Goal: Task Accomplishment & Management: Complete application form

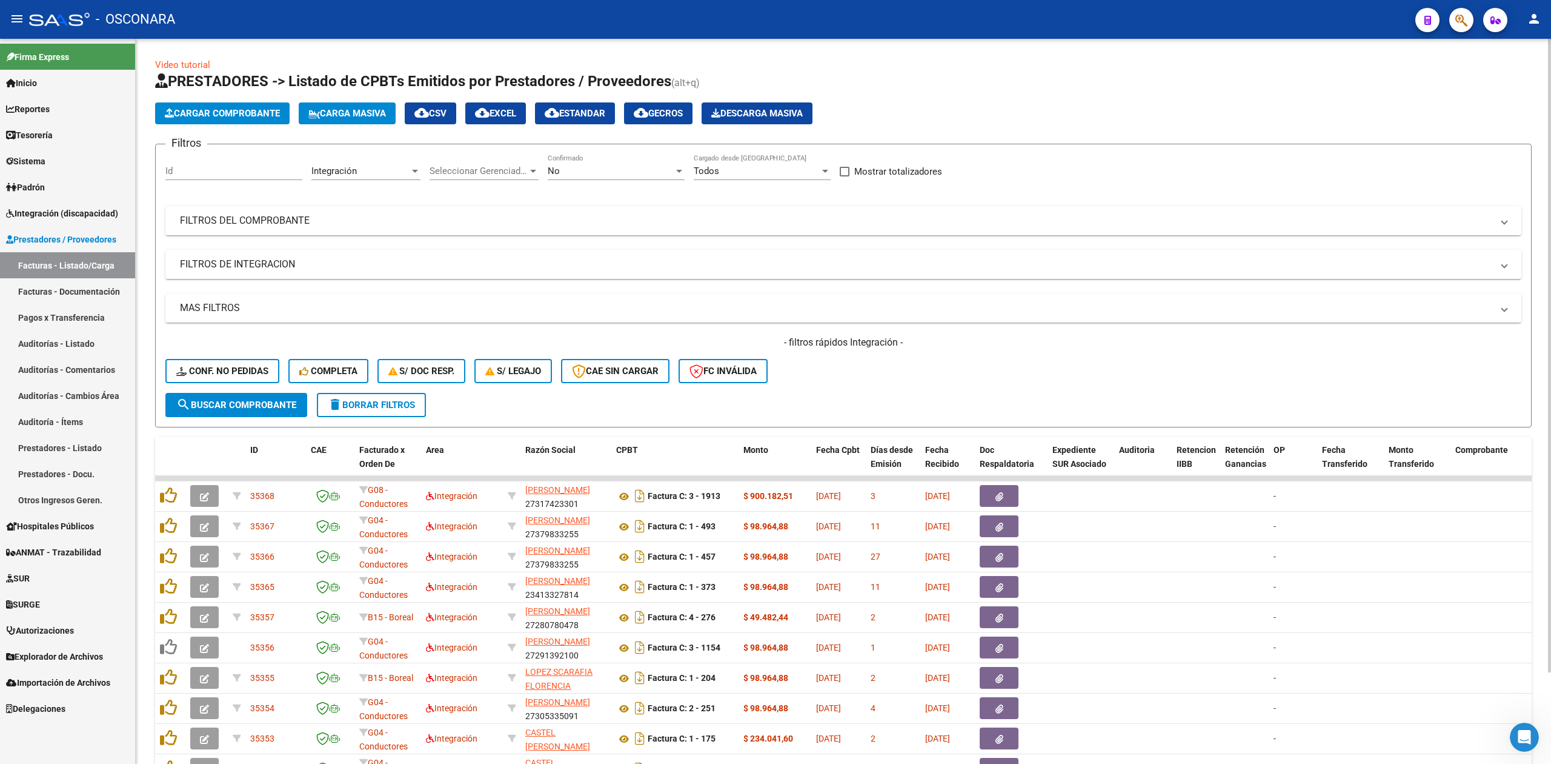
click at [892, 99] on app-list-header "PRESTADORES -> Listado de CPBTs Emitidos por Prestadores / Proveedores (alt+q) …" at bounding box center [843, 250] width 1377 height 356
click at [941, 373] on div "- filtros rápidos Integración - Conf. no pedidas Completa S/ Doc Resp. S/ legaj…" at bounding box center [843, 364] width 1356 height 57
click at [265, 161] on div "Id" at bounding box center [233, 167] width 137 height 26
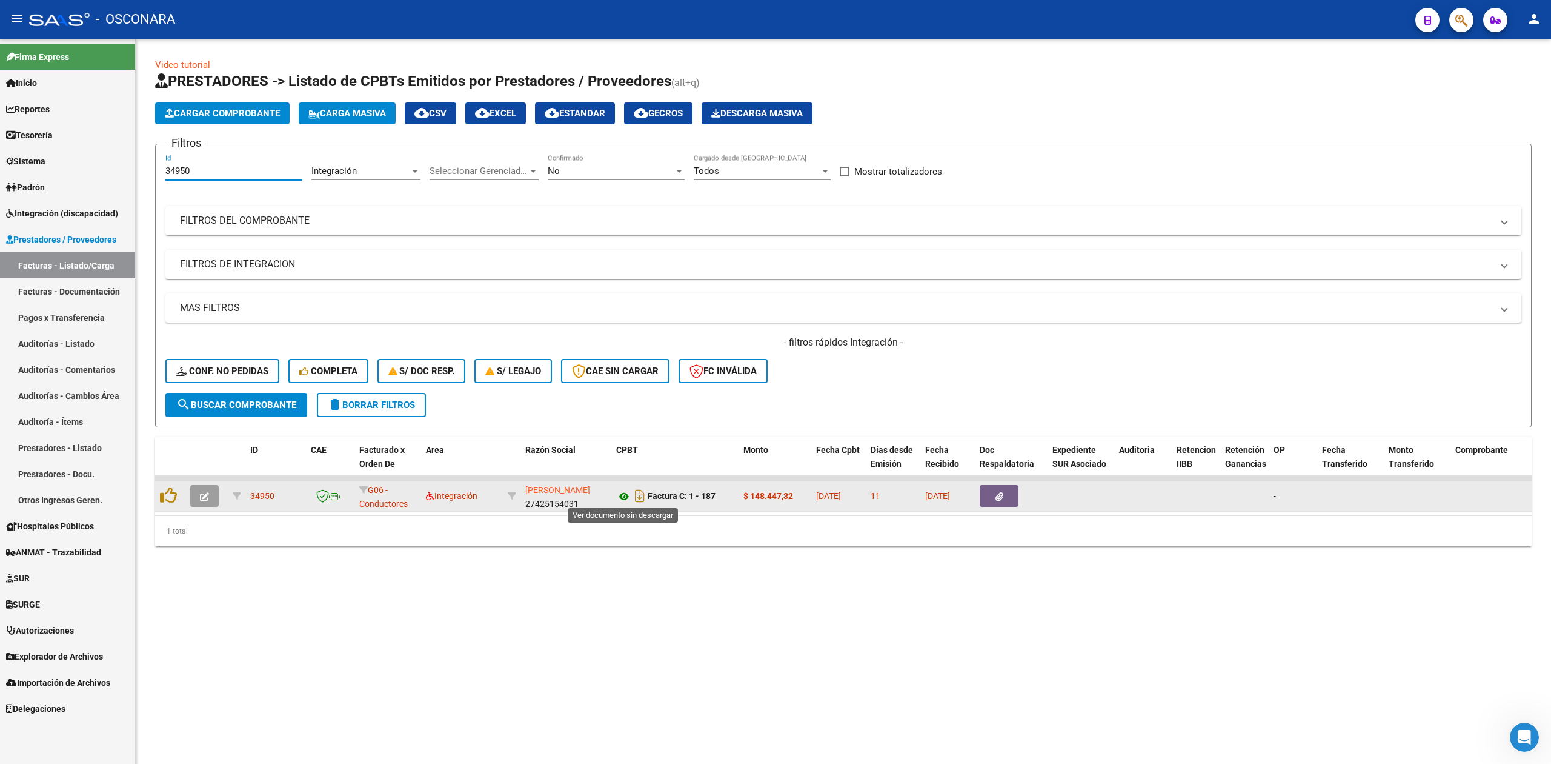
type input "34950"
click at [621, 492] on icon at bounding box center [624, 496] width 16 height 15
click at [212, 498] on button "button" at bounding box center [204, 496] width 28 height 22
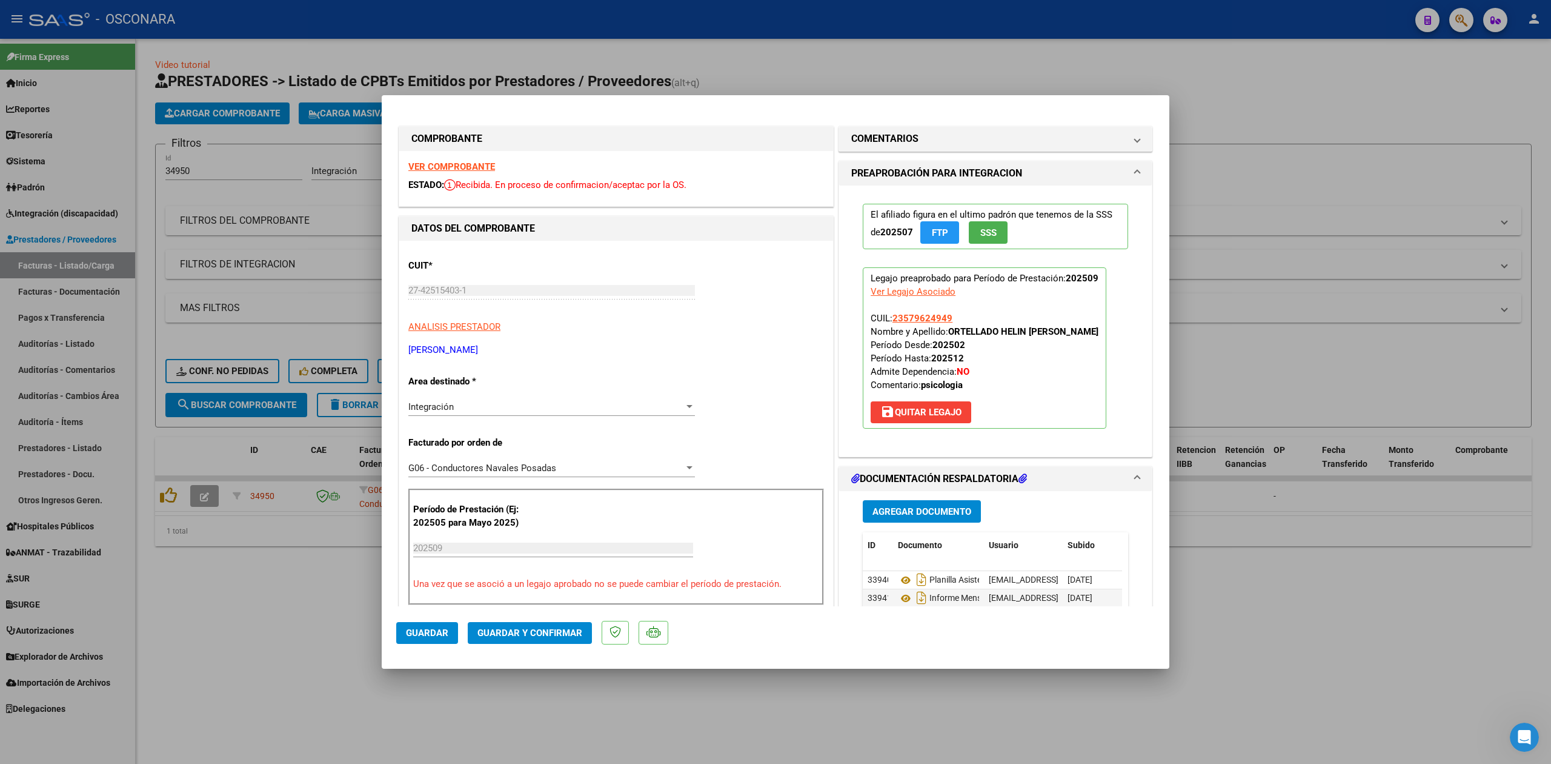
click at [895, 404] on button "save [PERSON_NAME]" at bounding box center [921, 412] width 101 height 22
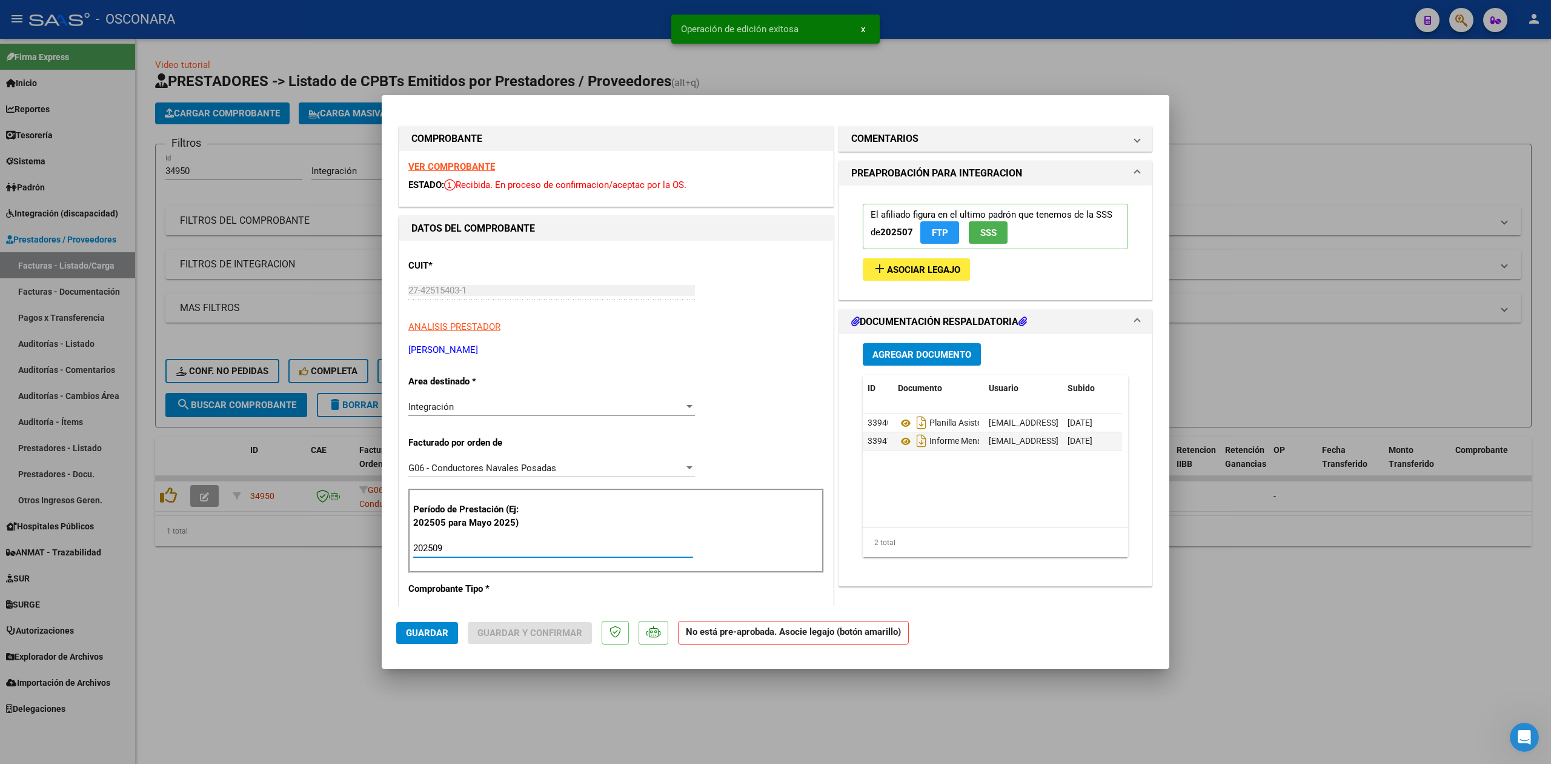
click at [455, 546] on input "202509" at bounding box center [553, 547] width 280 height 11
type input "202508"
click at [934, 261] on button "add Asociar Legajo" at bounding box center [916, 269] width 107 height 22
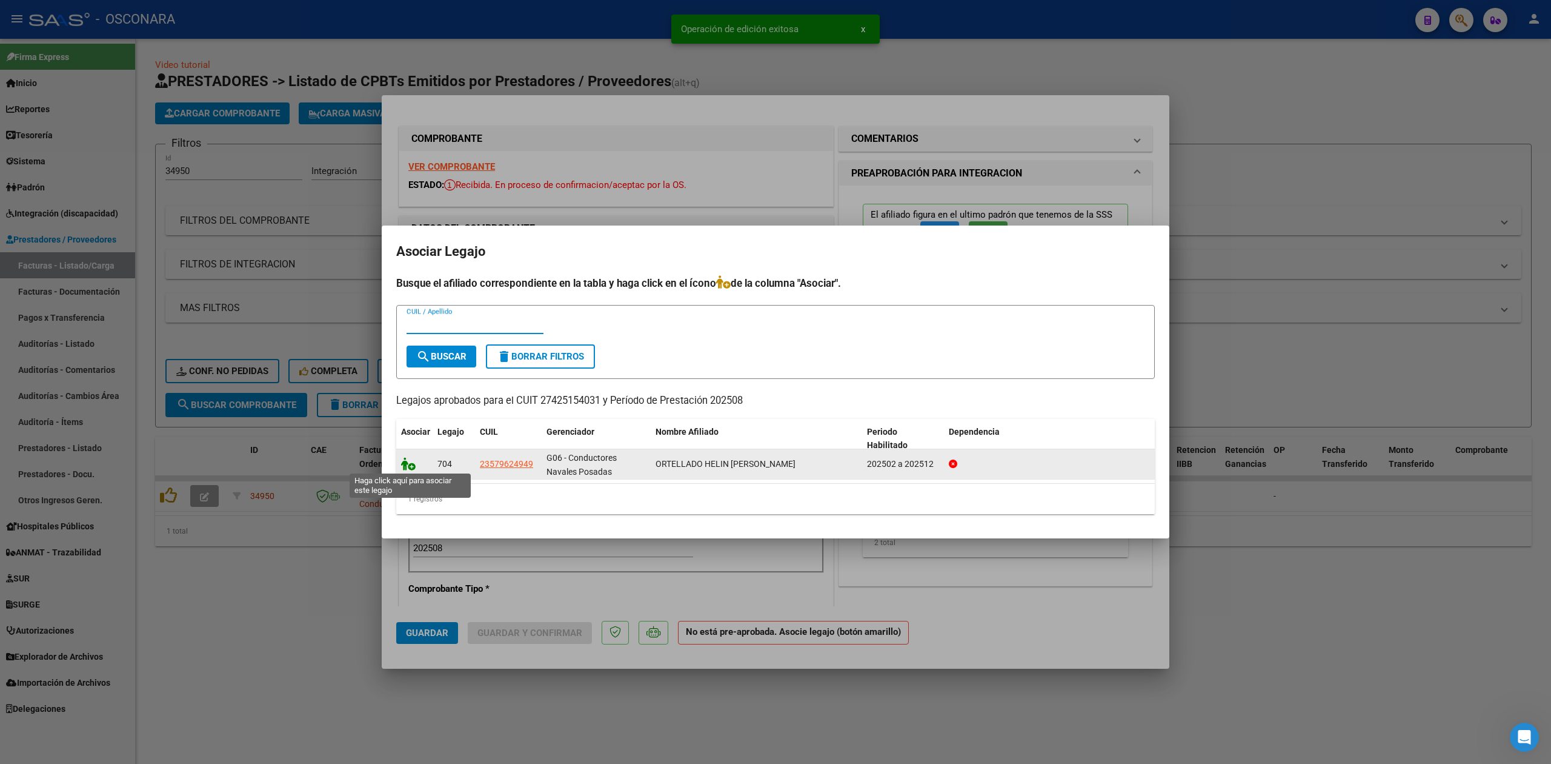
click at [410, 467] on icon at bounding box center [408, 463] width 15 height 13
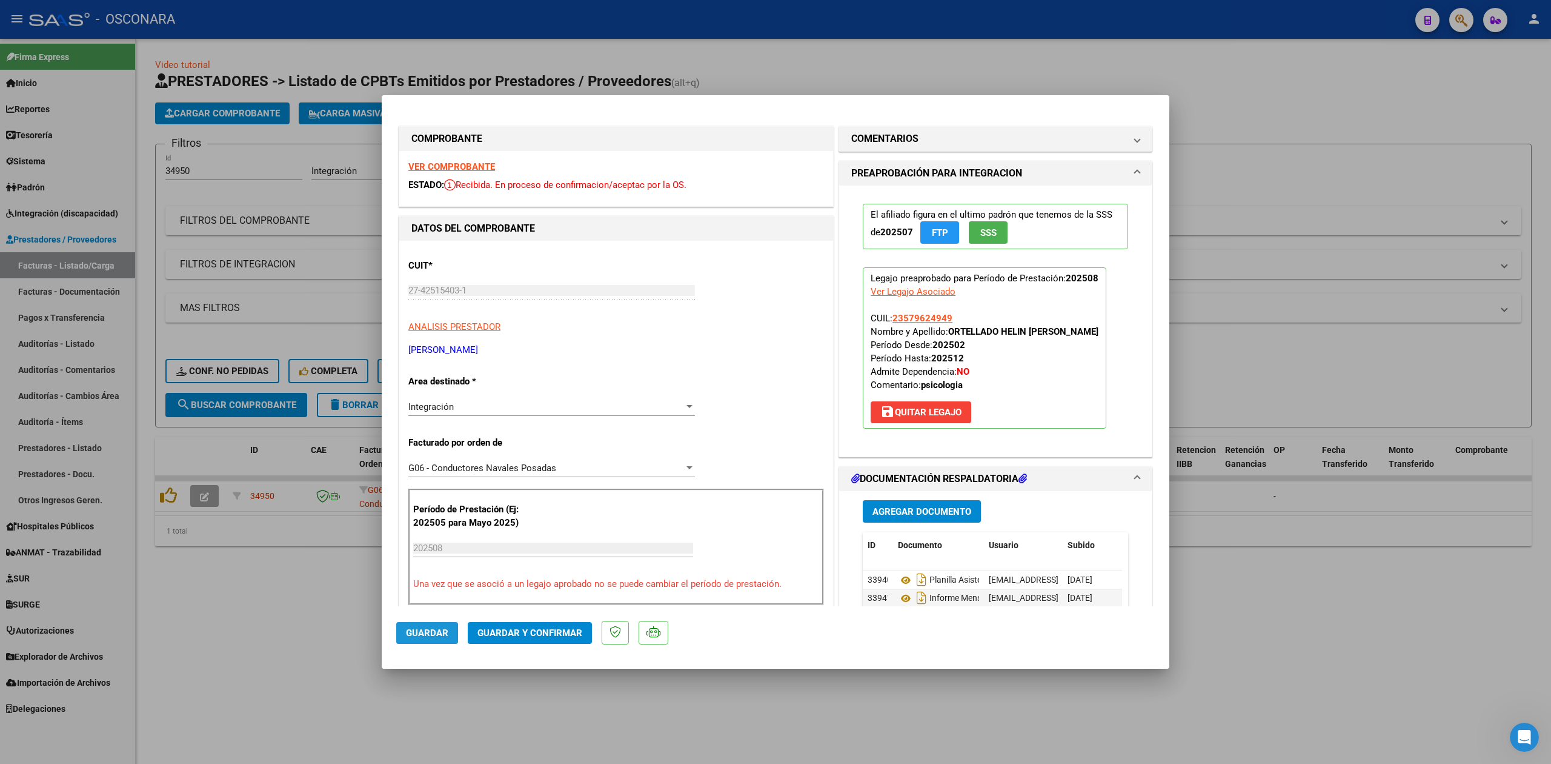
click at [438, 635] on span "Guardar" at bounding box center [427, 632] width 42 height 11
click at [459, 711] on div at bounding box center [775, 382] width 1551 height 764
type input "$ 0,00"
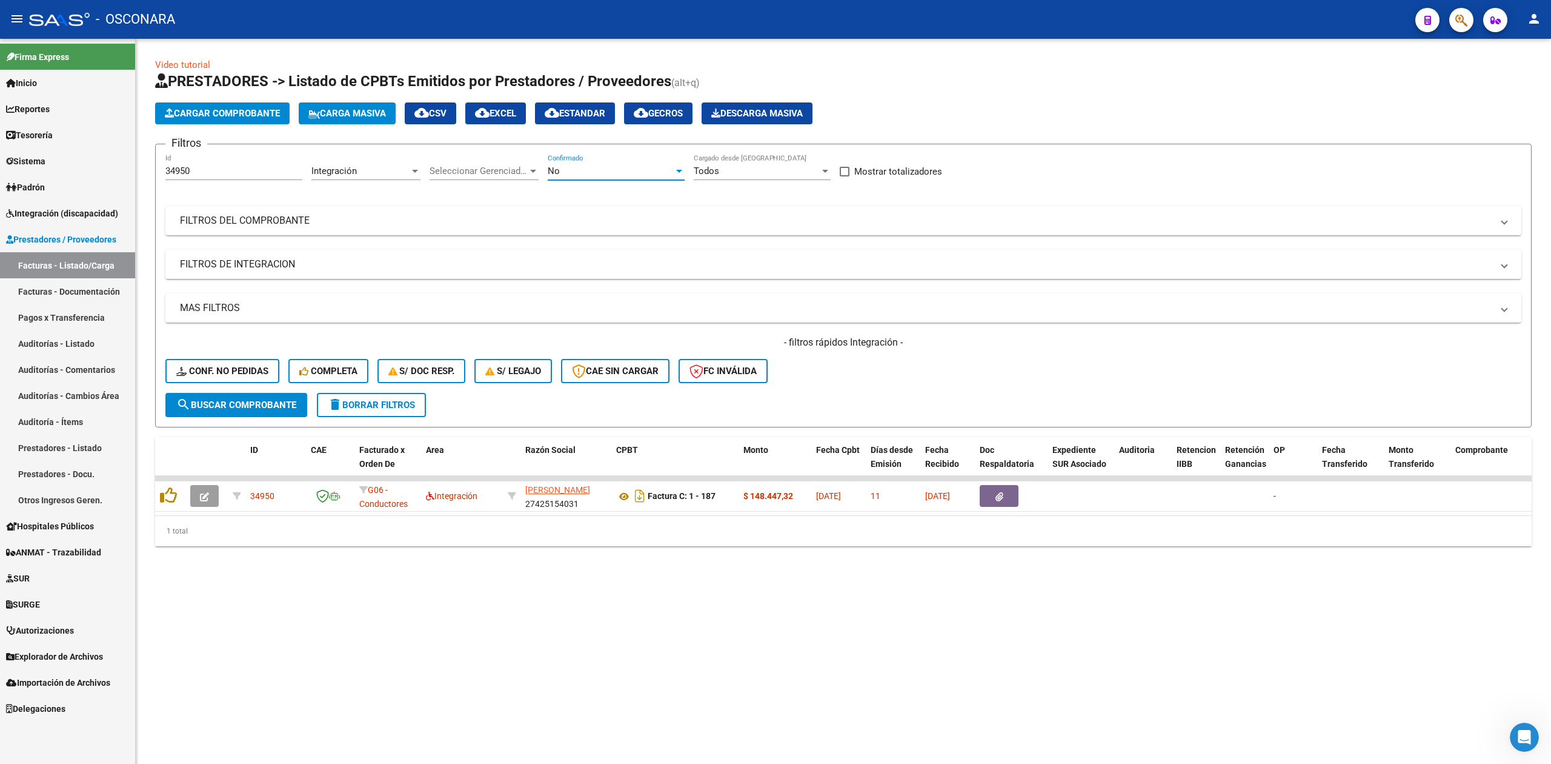
click at [582, 170] on div "No" at bounding box center [611, 170] width 126 height 11
click at [582, 107] on span "Todos" at bounding box center [616, 116] width 137 height 27
drag, startPoint x: 190, startPoint y: 173, endPoint x: 143, endPoint y: 173, distance: 46.7
click at [143, 173] on div "Video tutorial PRESTADORES -> Listado de CPBTs Emitidos por Prestadores / Prove…" at bounding box center [844, 312] width 1416 height 546
click at [184, 246] on div "Filtros Id Integración Area Seleccionar Gerenciador Seleccionar Gerenciador Tod…" at bounding box center [843, 273] width 1356 height 239
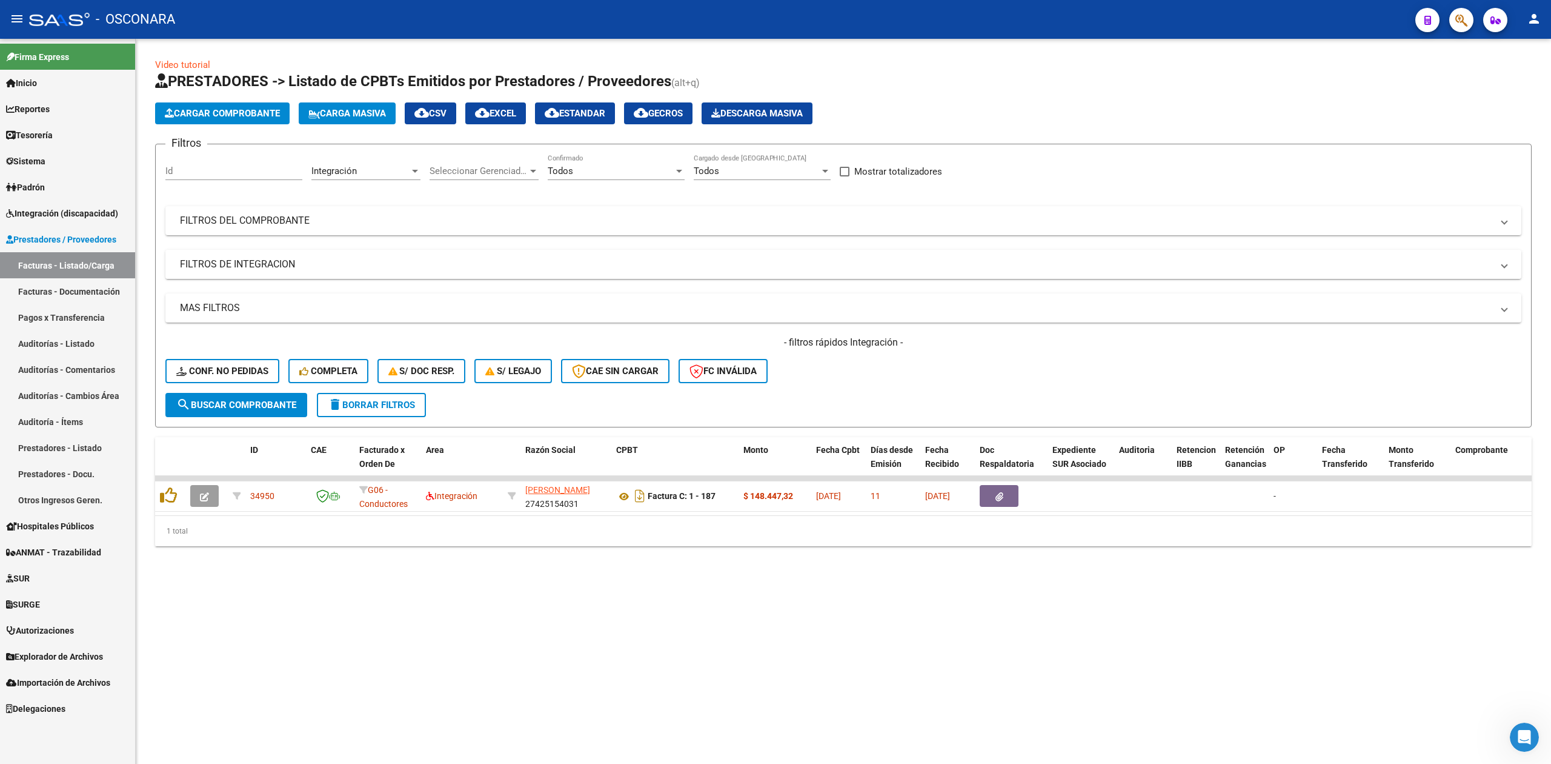
click at [231, 253] on mat-expansion-panel-header "FILTROS DE INTEGRACION" at bounding box center [843, 264] width 1356 height 29
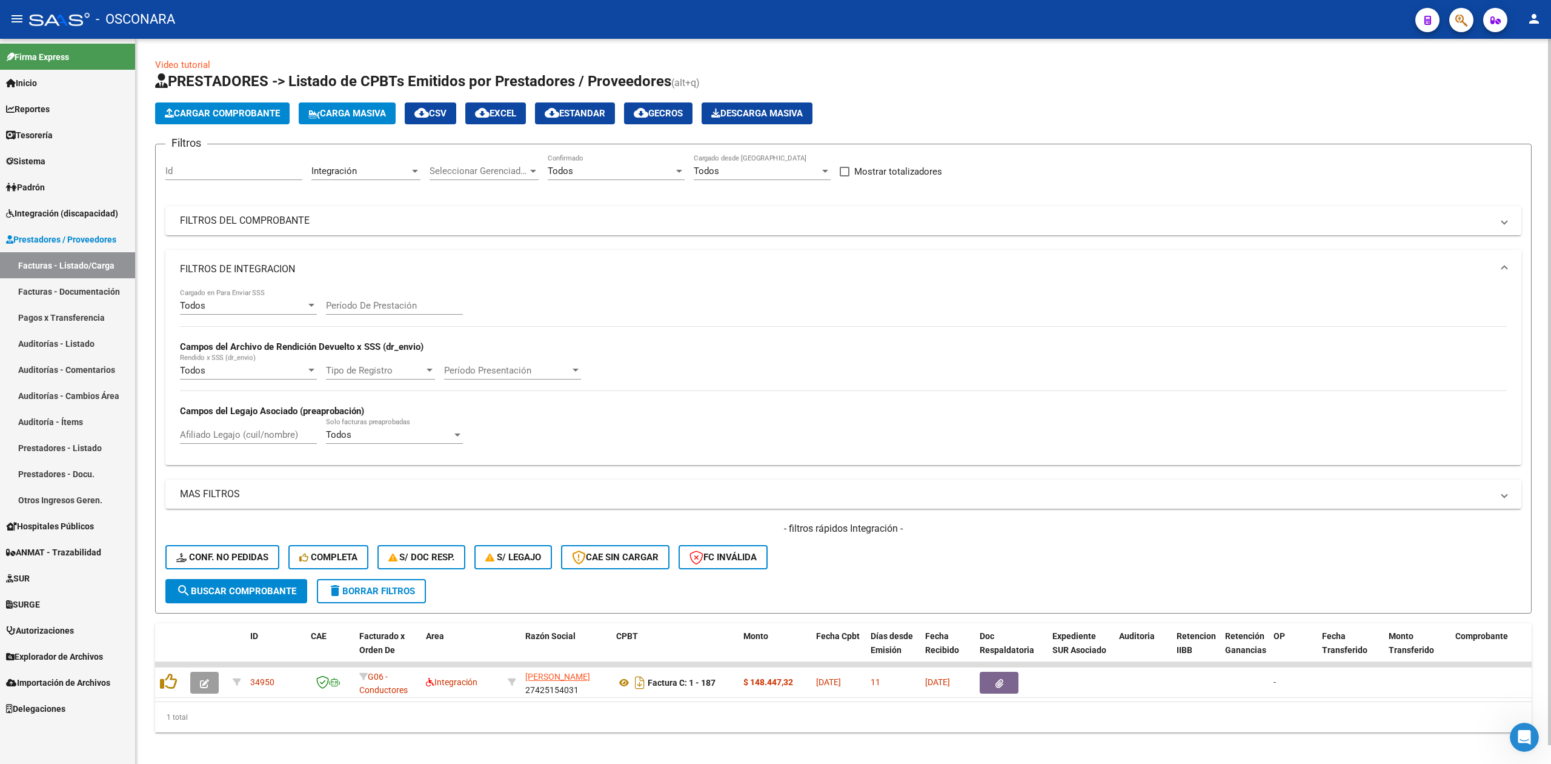
click at [255, 430] on input "Afiliado Legajo (cuil/nombre)" at bounding box center [248, 434] width 137 height 11
paste input "[PERSON_NAME]"
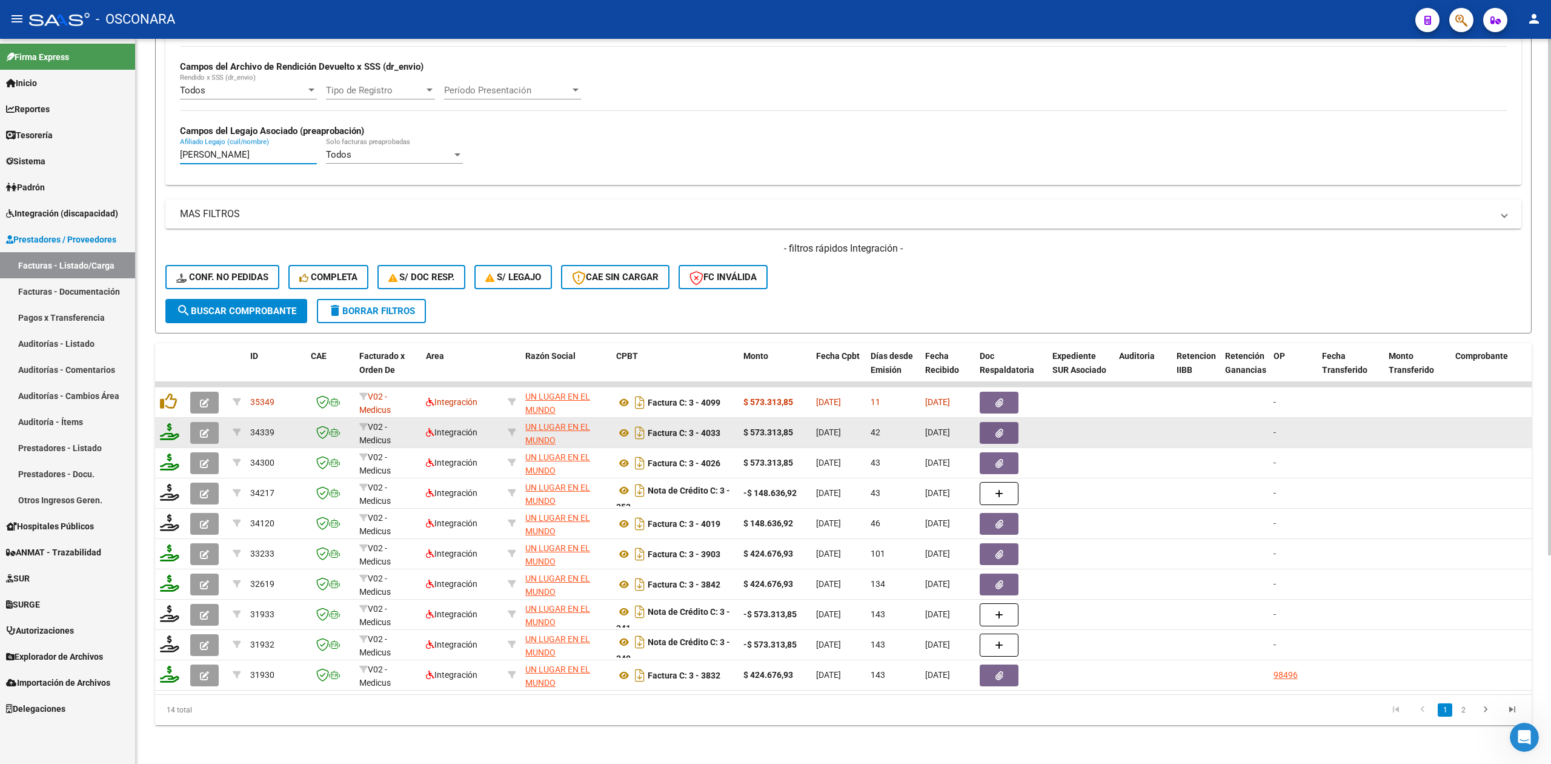
type input "[PERSON_NAME]"
click at [197, 422] on button "button" at bounding box center [204, 433] width 28 height 22
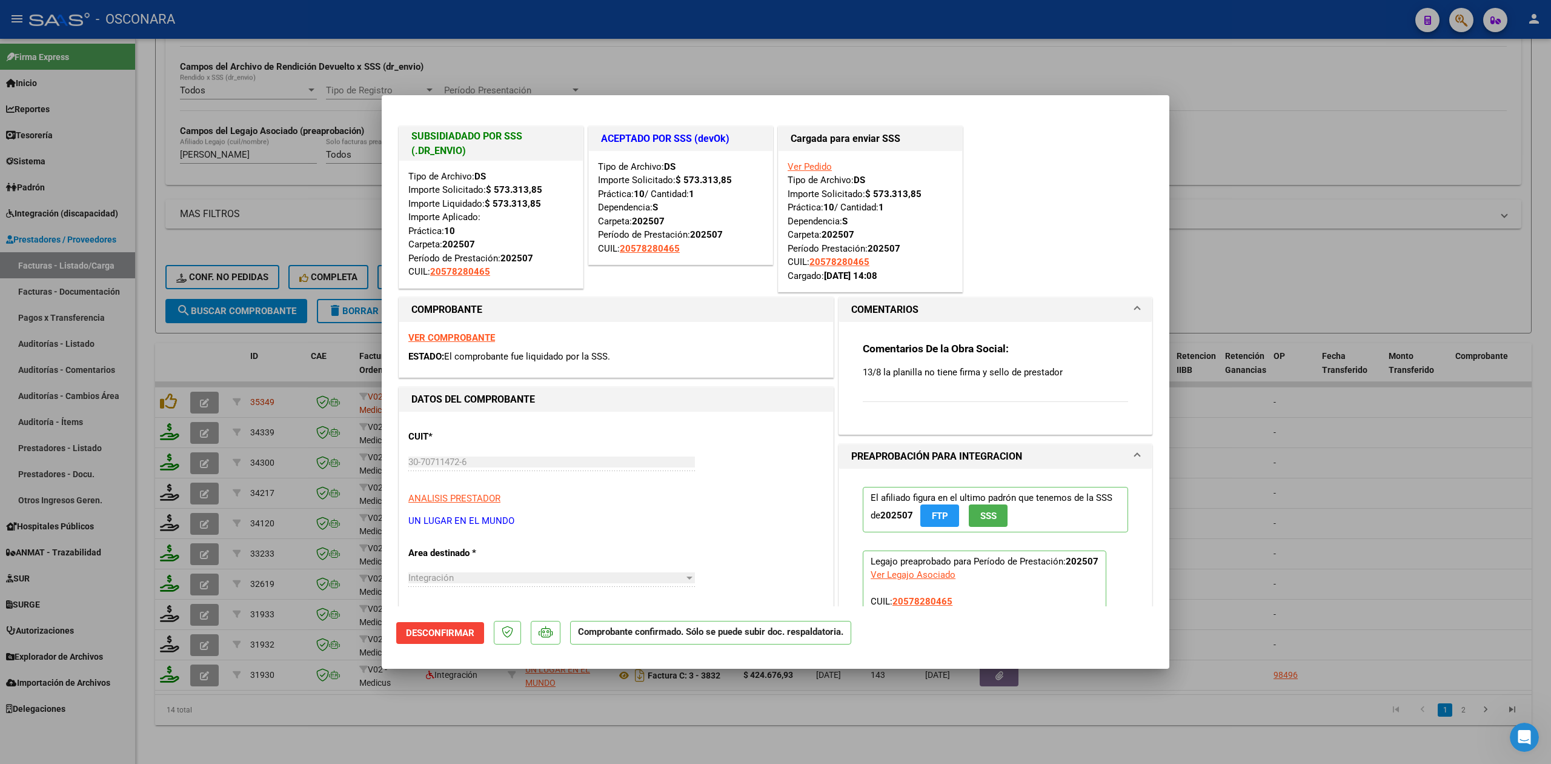
click at [445, 726] on div at bounding box center [775, 382] width 1551 height 764
type input "$ 0,00"
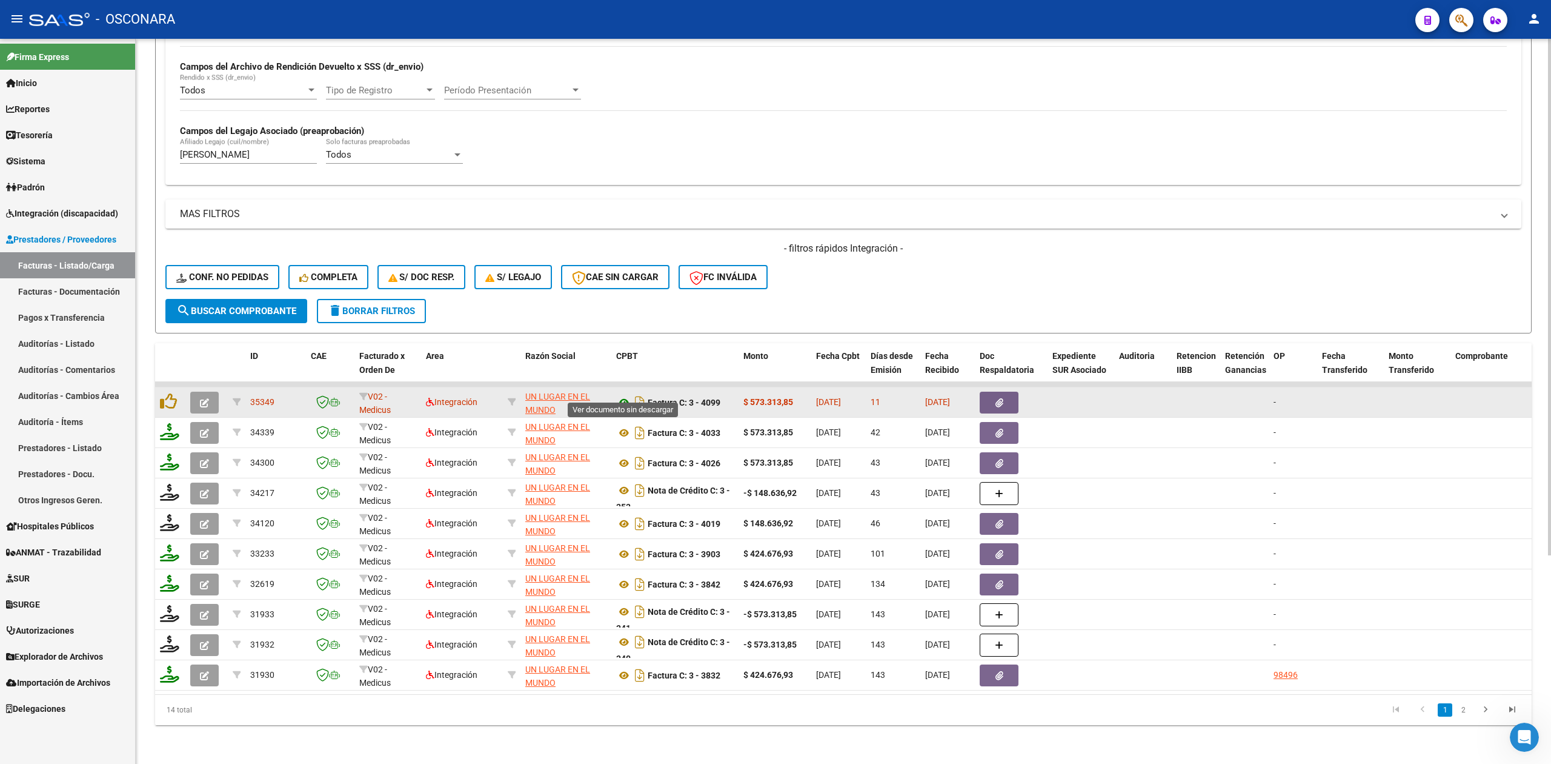
click at [621, 395] on icon at bounding box center [624, 402] width 16 height 15
click at [1002, 398] on icon "button" at bounding box center [1000, 402] width 8 height 9
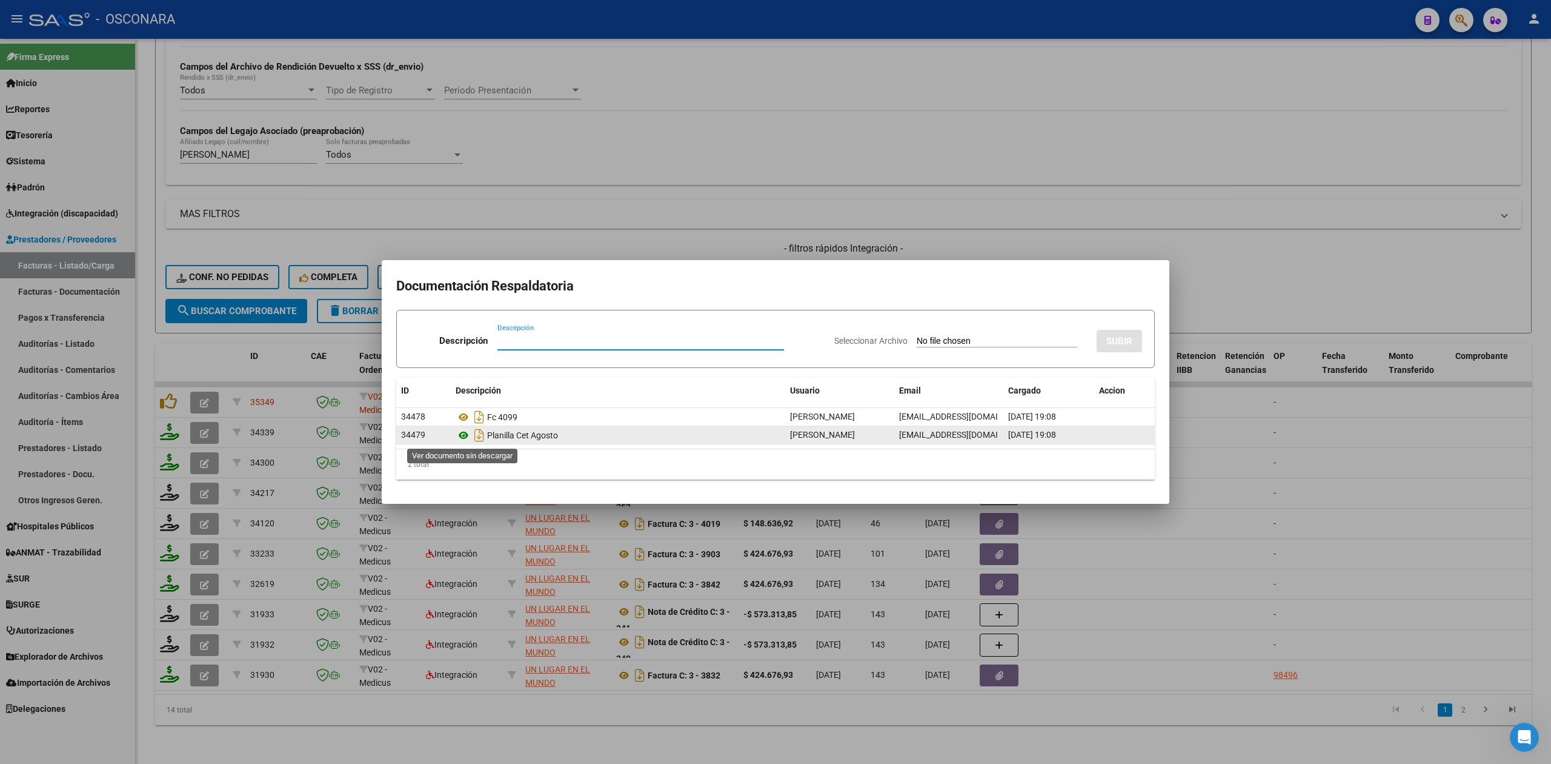
click at [464, 436] on icon at bounding box center [464, 435] width 16 height 15
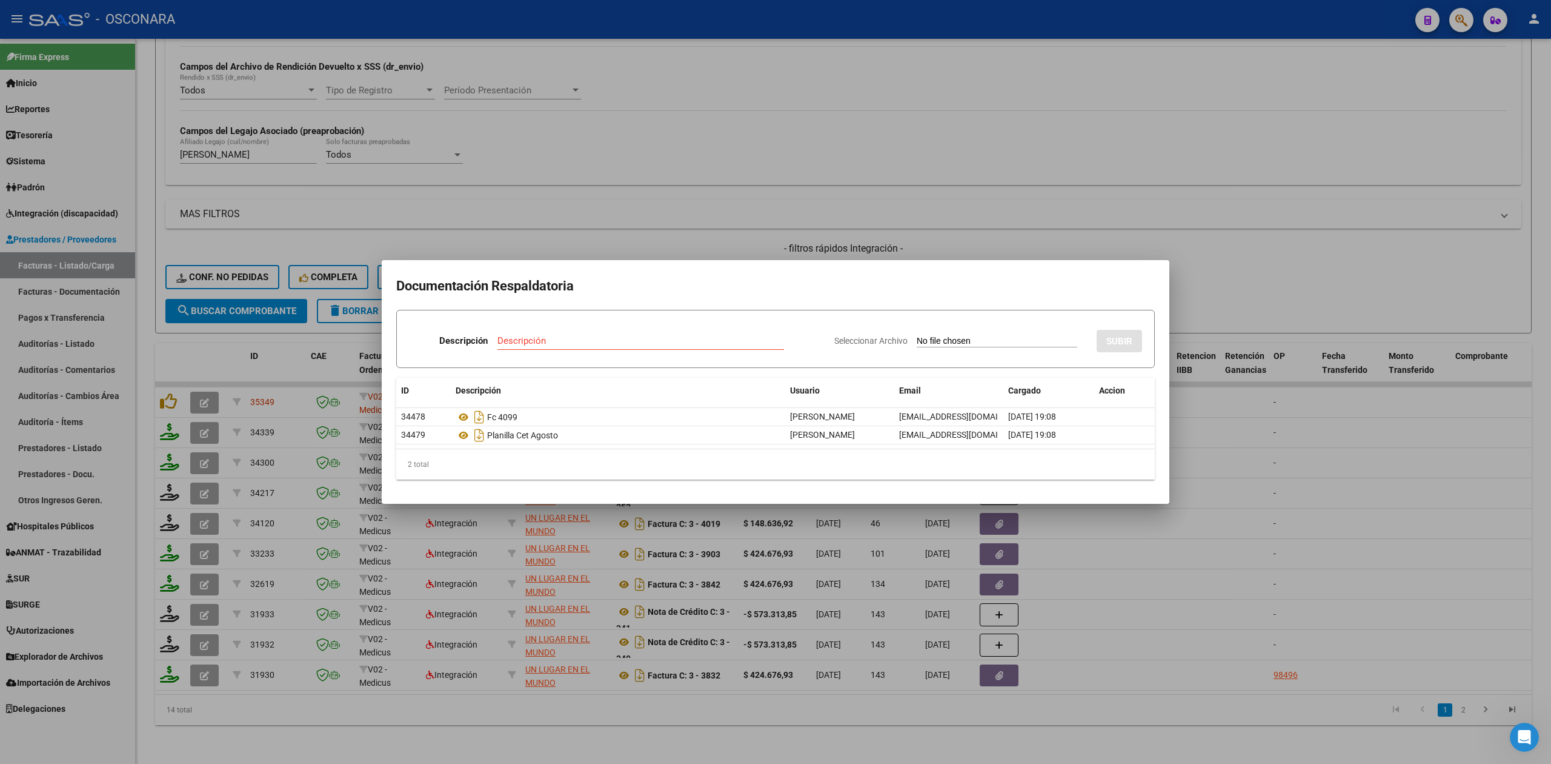
click at [696, 231] on div at bounding box center [775, 382] width 1551 height 764
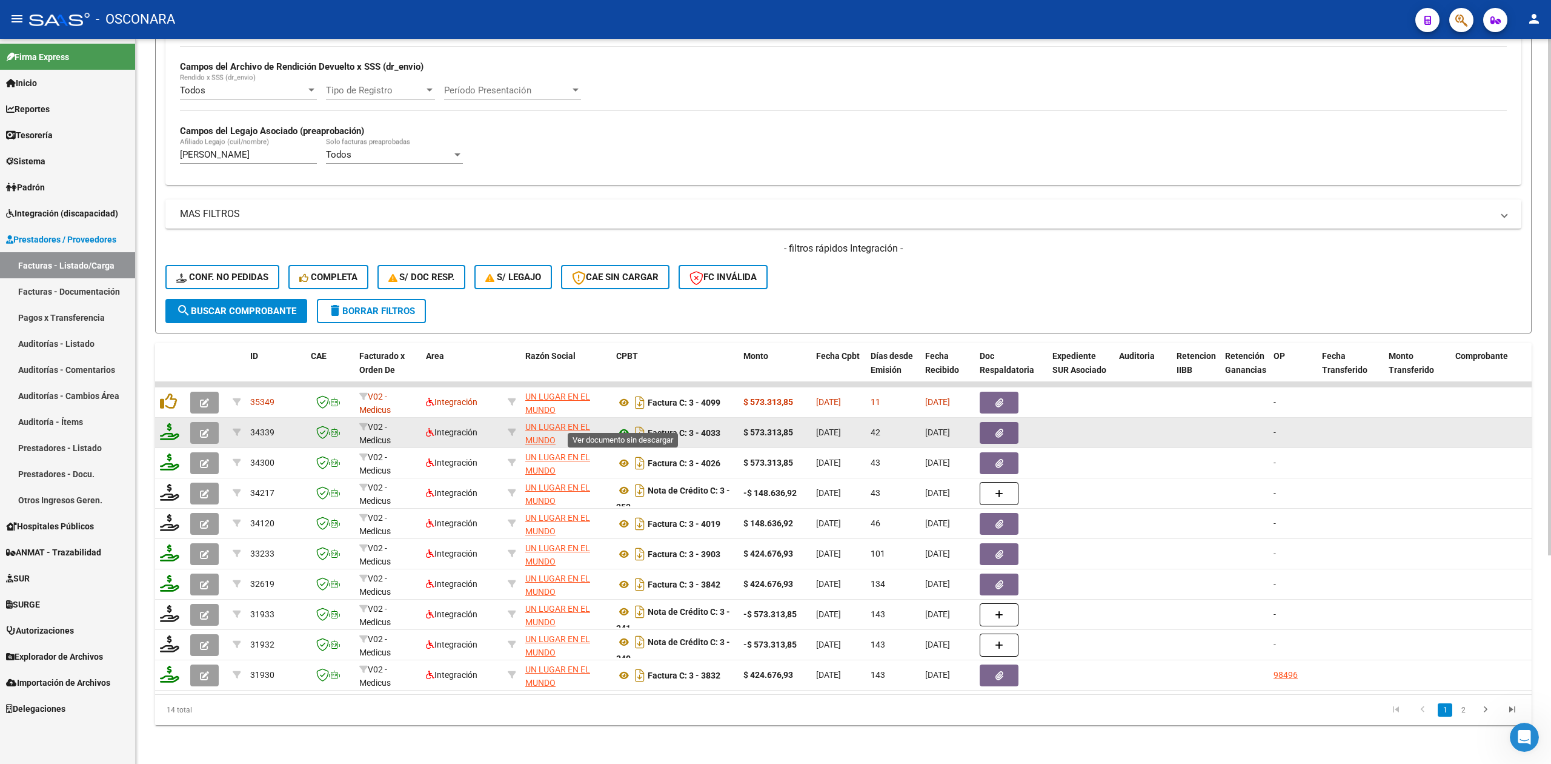
click at [626, 425] on icon at bounding box center [624, 432] width 16 height 15
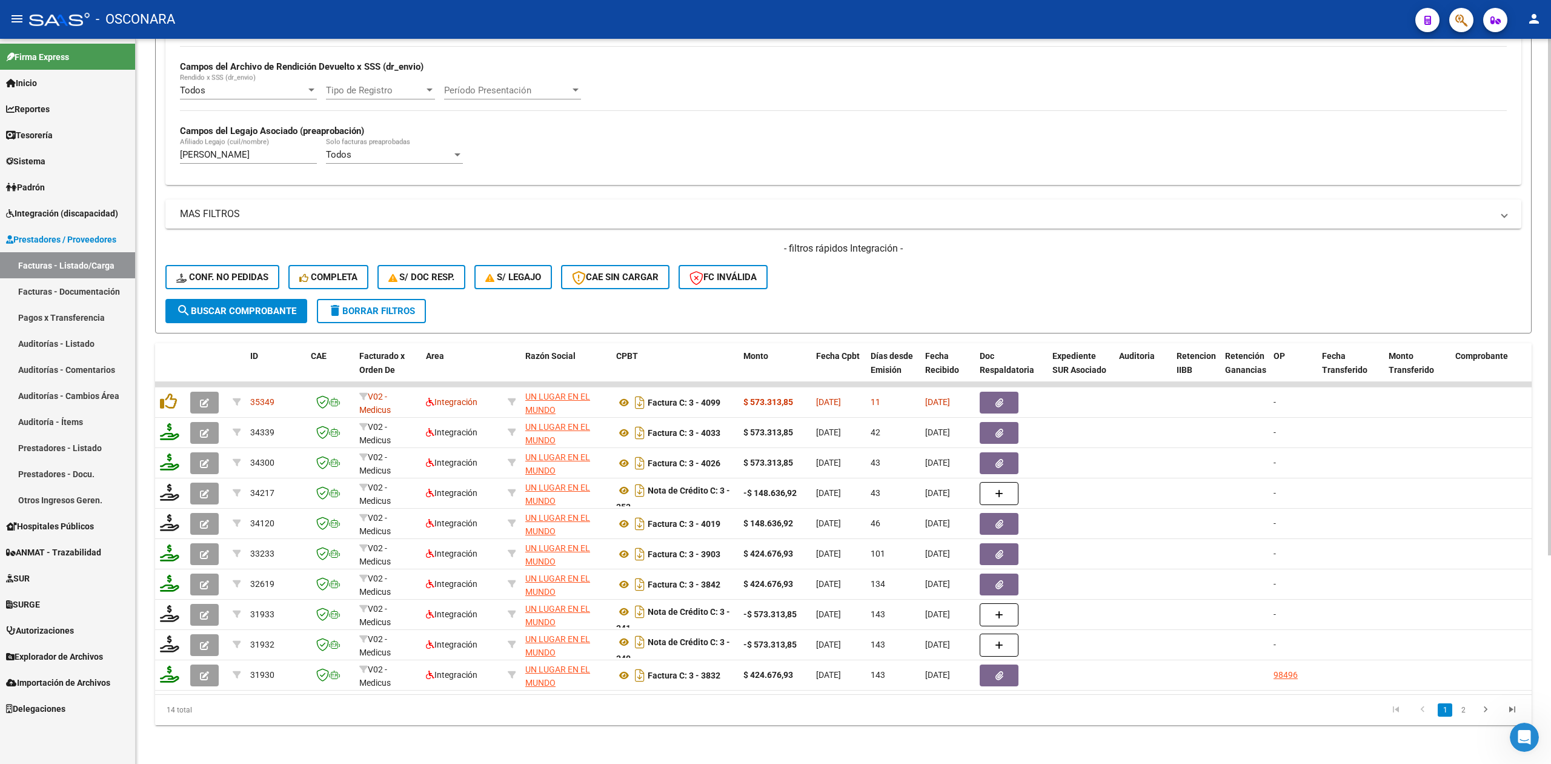
click at [842, 268] on div "- filtros rápidos Integración - Conf. no pedidas Completa S/ Doc Resp. S/ legaj…" at bounding box center [843, 270] width 1356 height 57
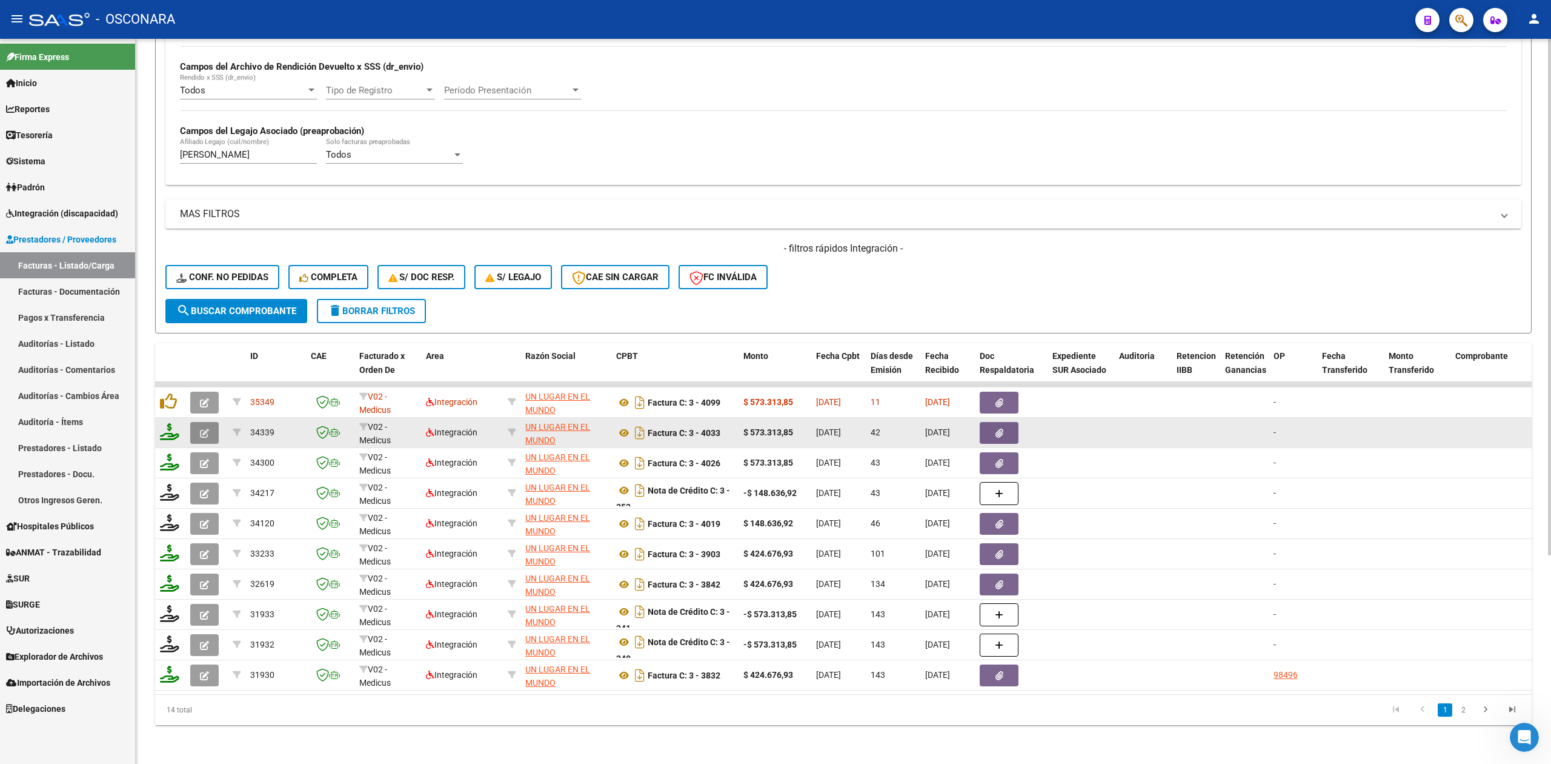
click at [204, 428] on icon "button" at bounding box center [204, 432] width 9 height 9
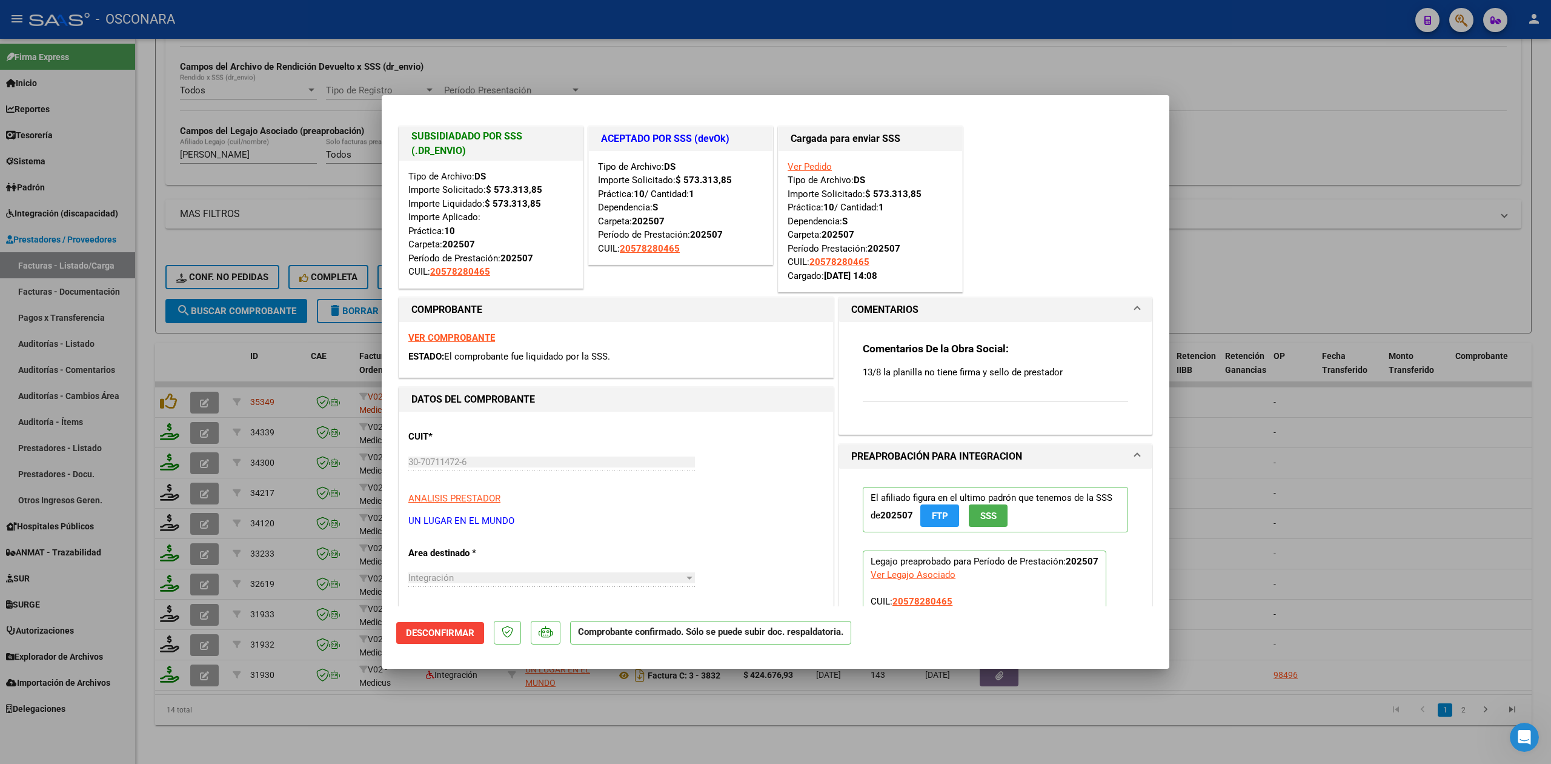
click at [389, 730] on div at bounding box center [775, 382] width 1551 height 764
type input "$ 0,00"
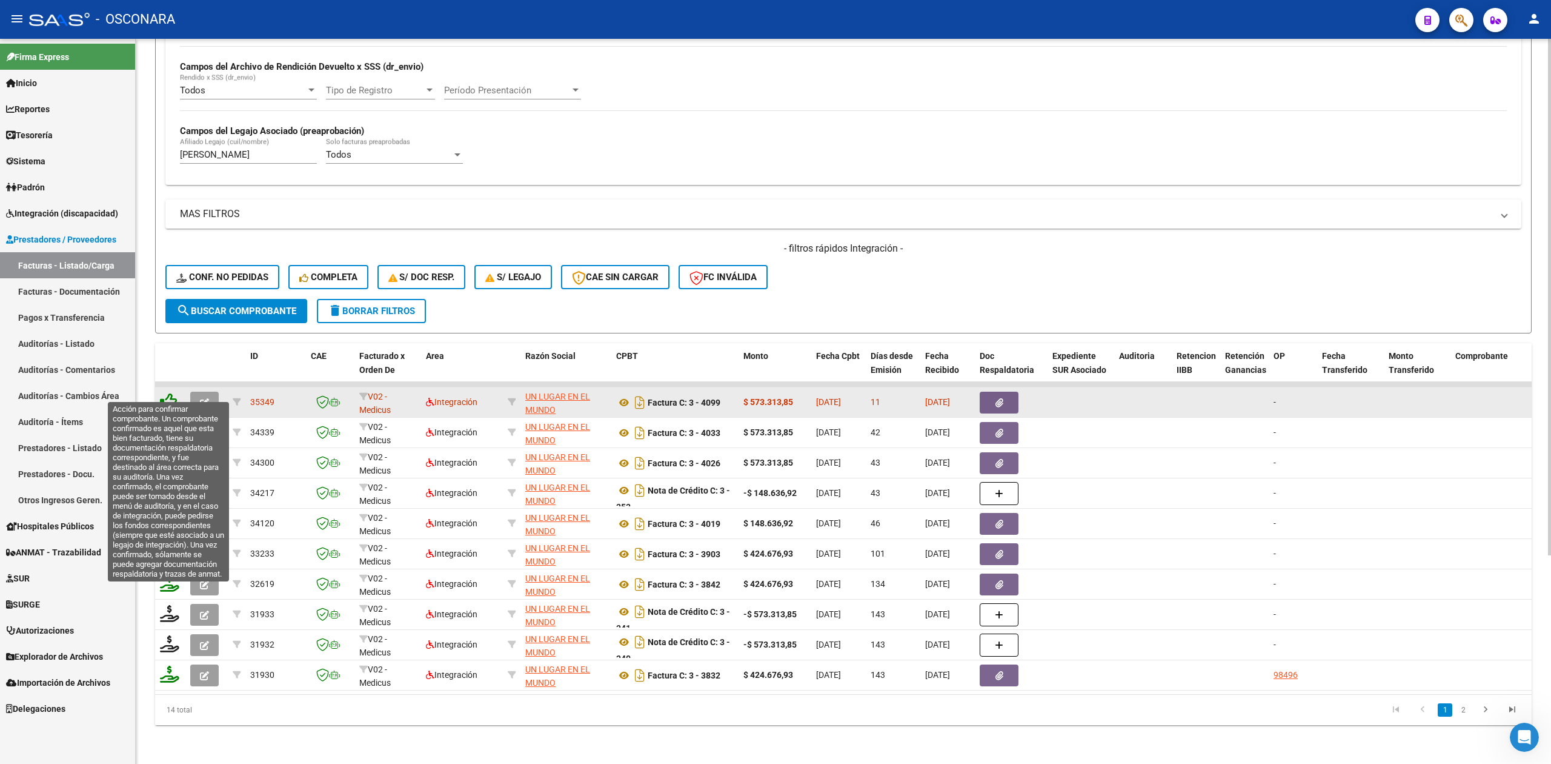
click at [168, 393] on icon at bounding box center [168, 401] width 17 height 17
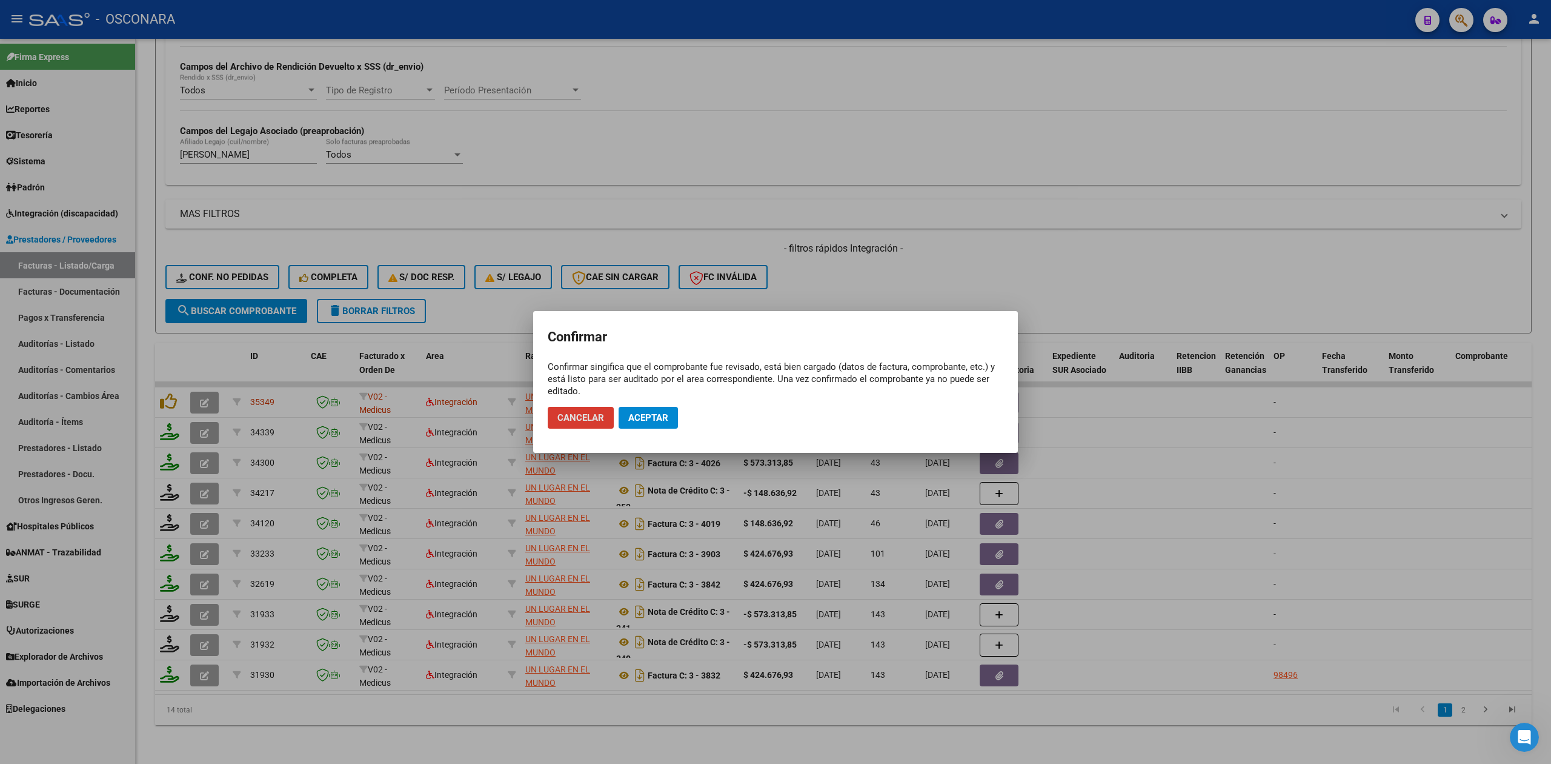
click at [659, 417] on span "Aceptar" at bounding box center [648, 417] width 40 height 11
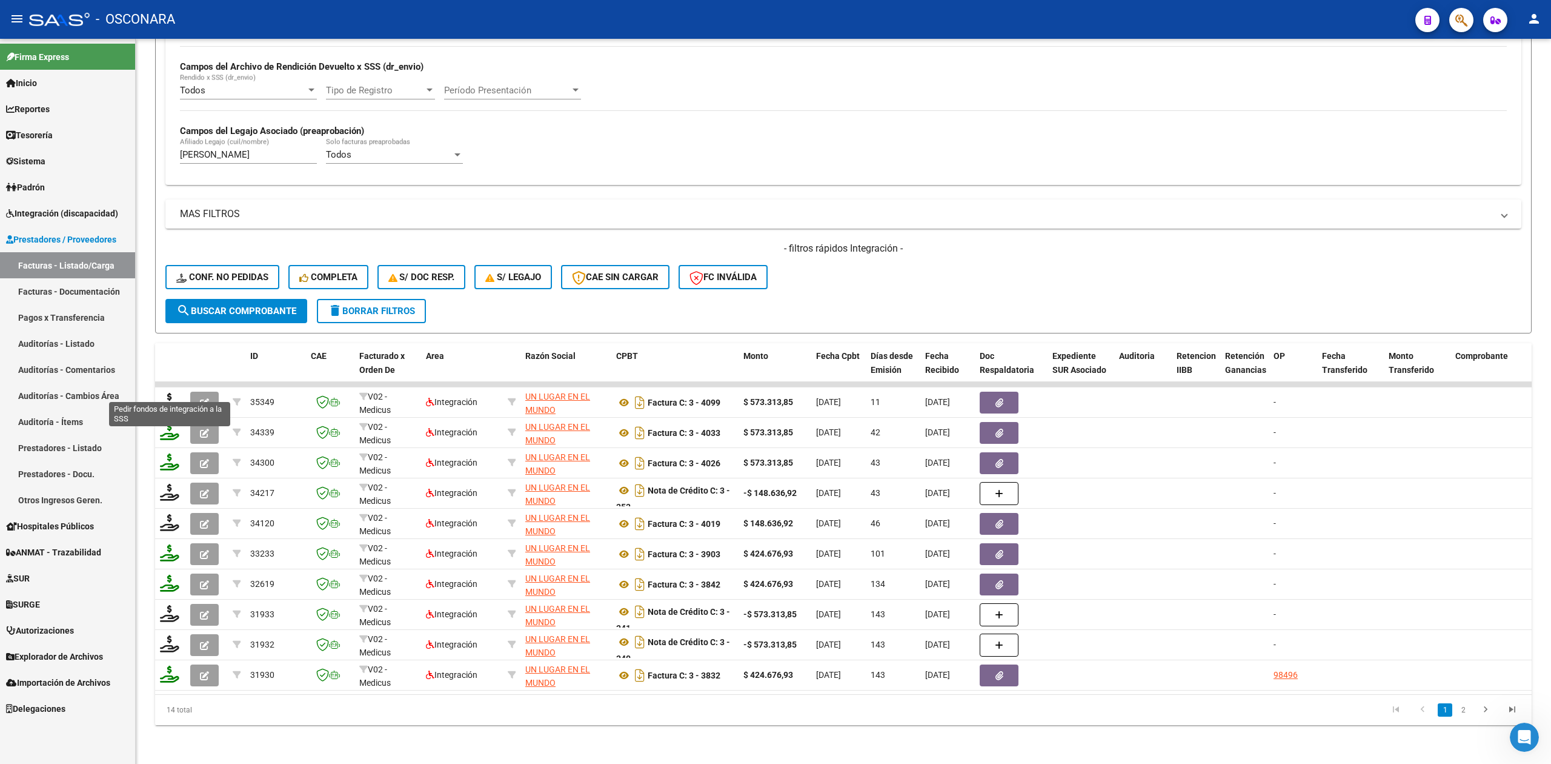
click at [168, 393] on icon at bounding box center [169, 401] width 19 height 17
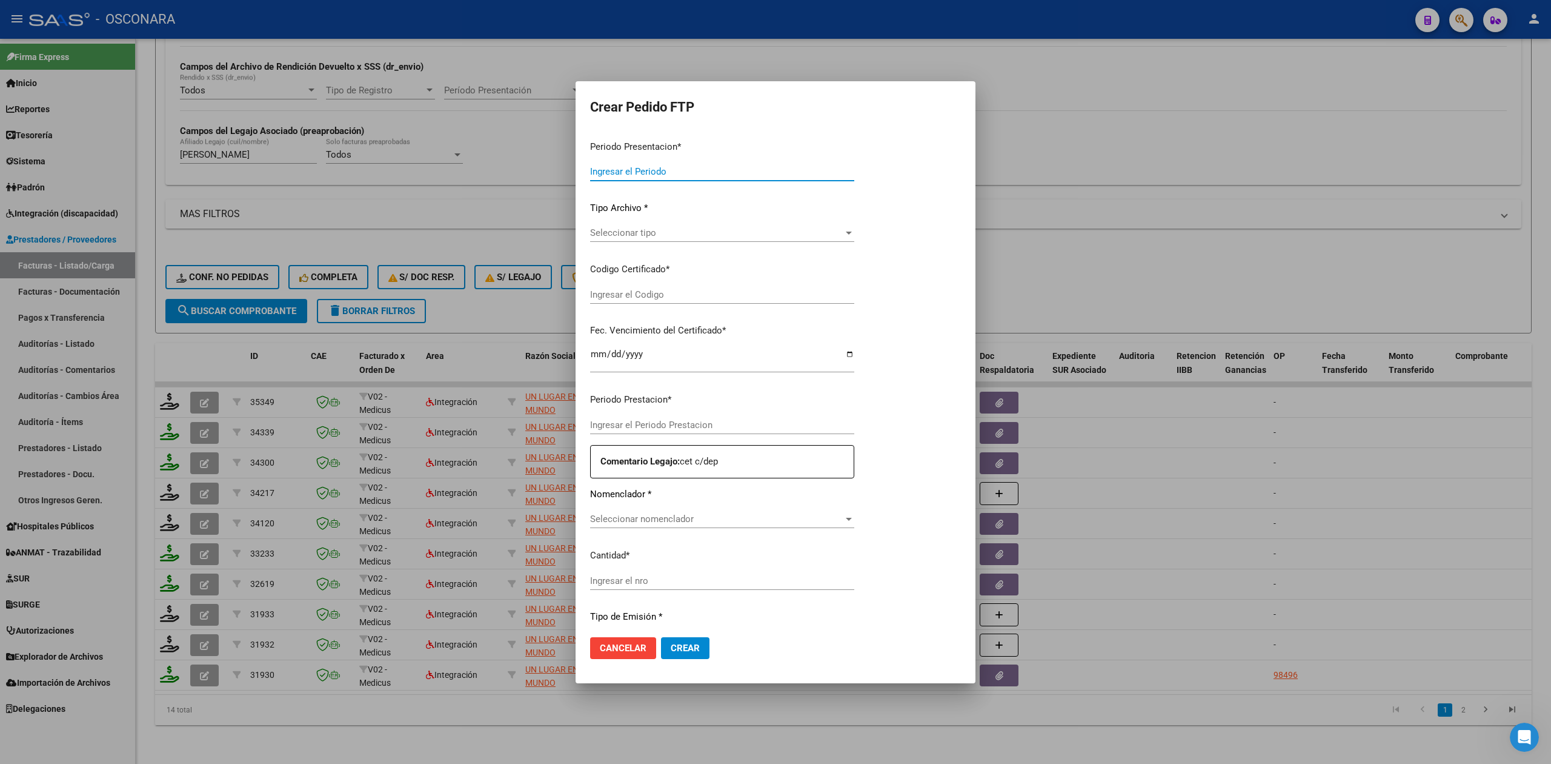
type input "202508"
type input "$ 573.313,85"
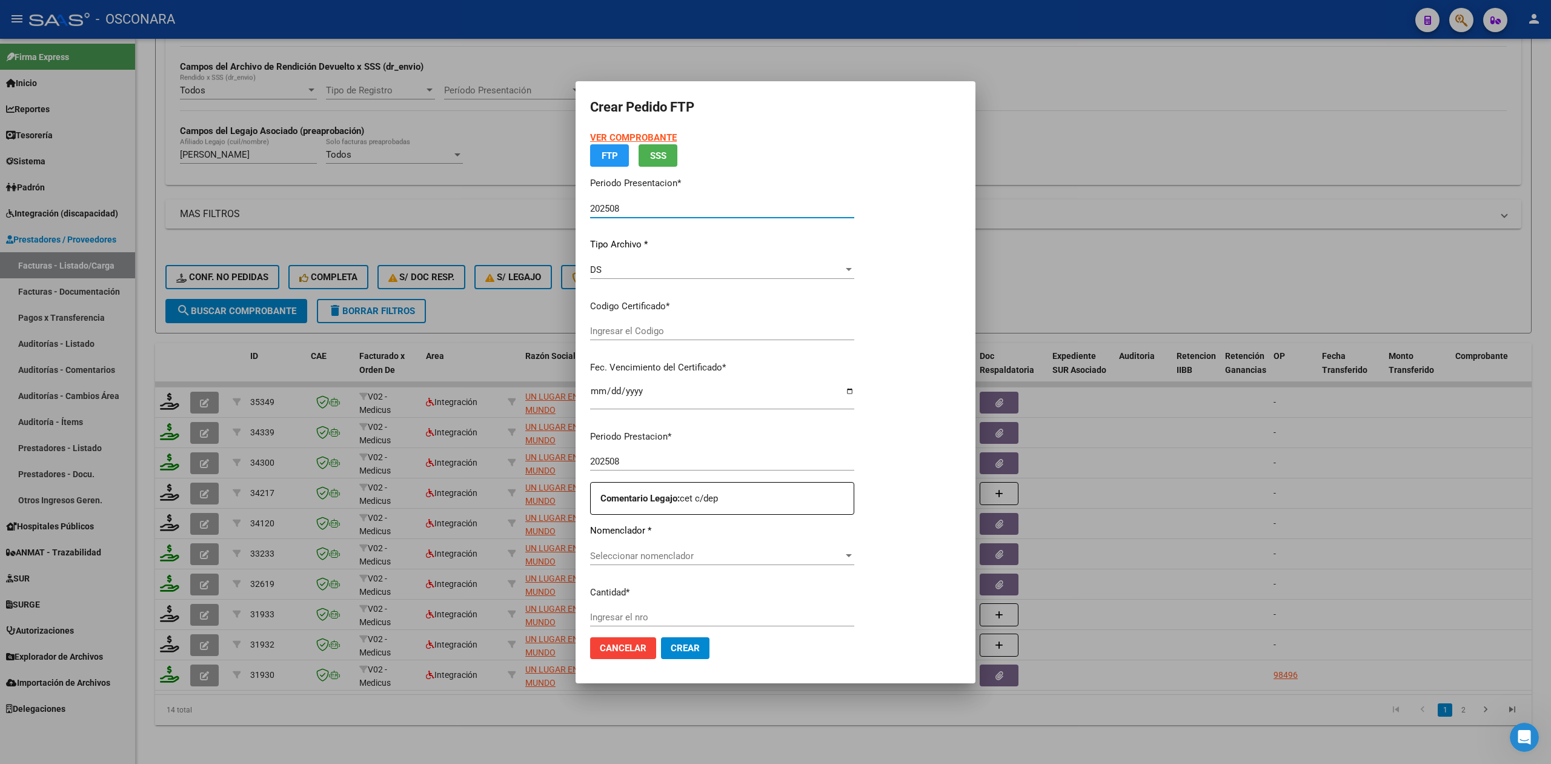
type input "arg02000578280462025022420300224bue439"
type input "[DATE]"
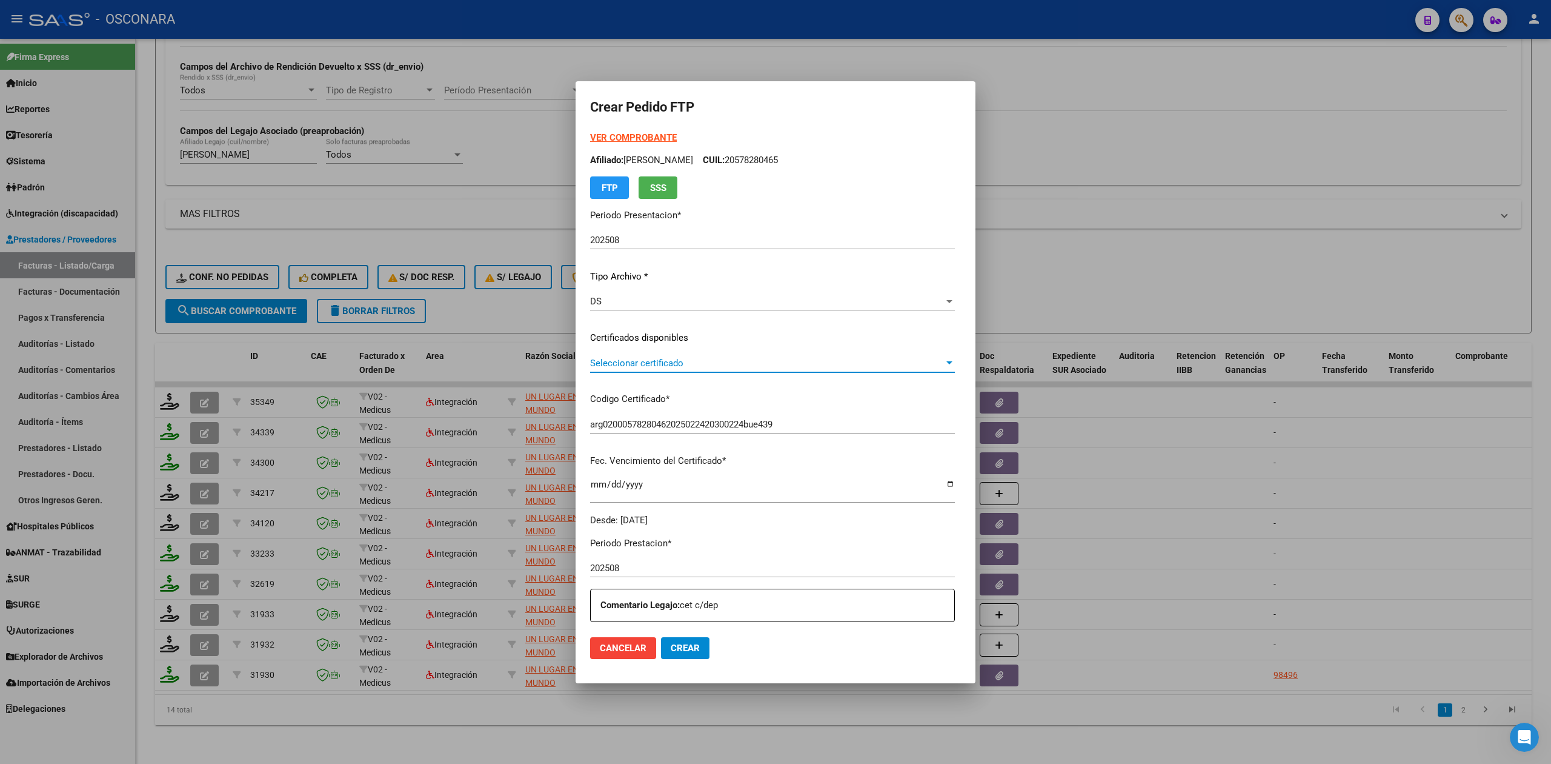
click at [636, 361] on span "Seleccionar certificado" at bounding box center [767, 363] width 354 height 11
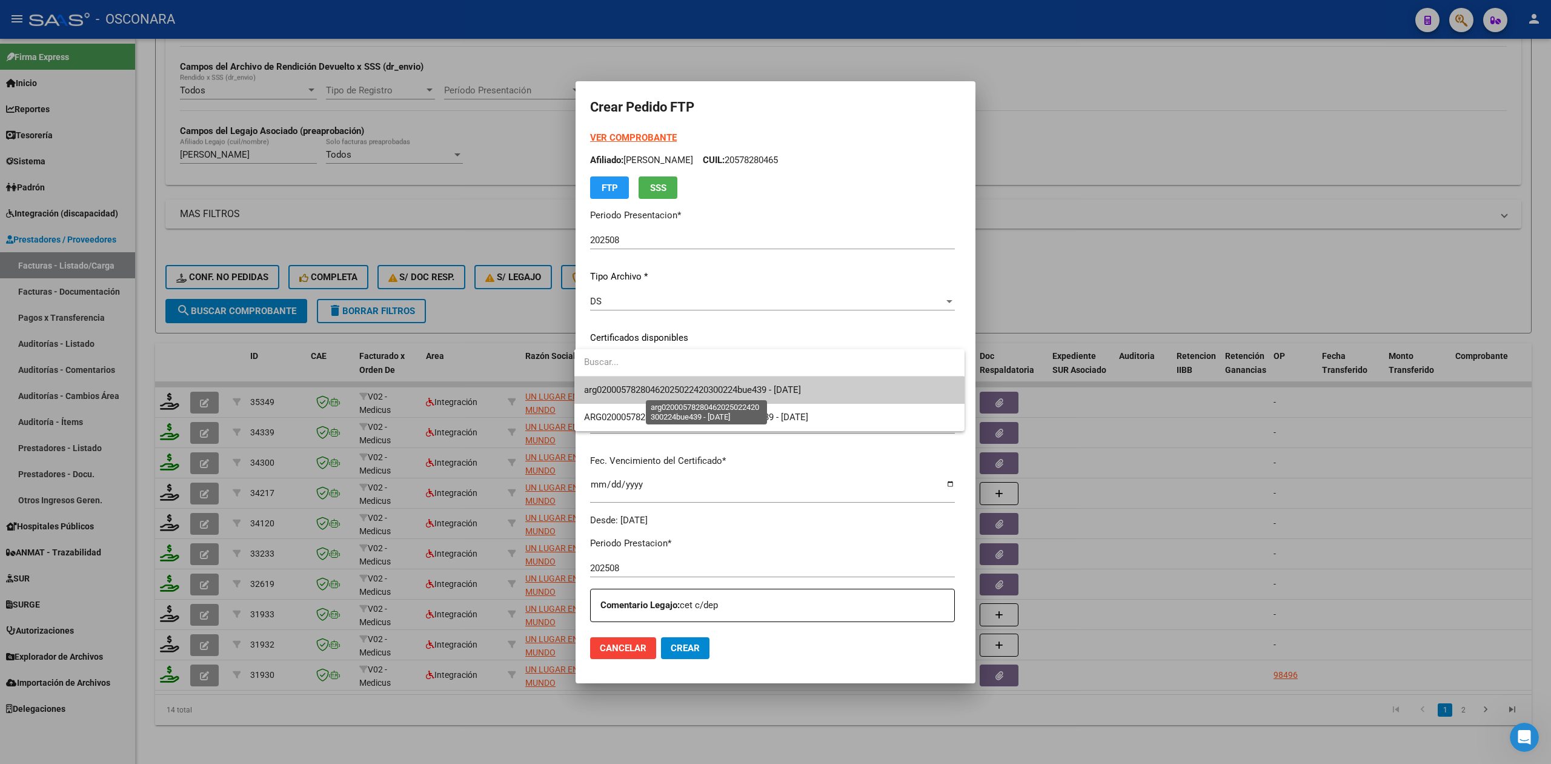
click at [636, 390] on span "arg02000578280462025022420300224bue439 - [DATE]" at bounding box center [692, 389] width 217 height 11
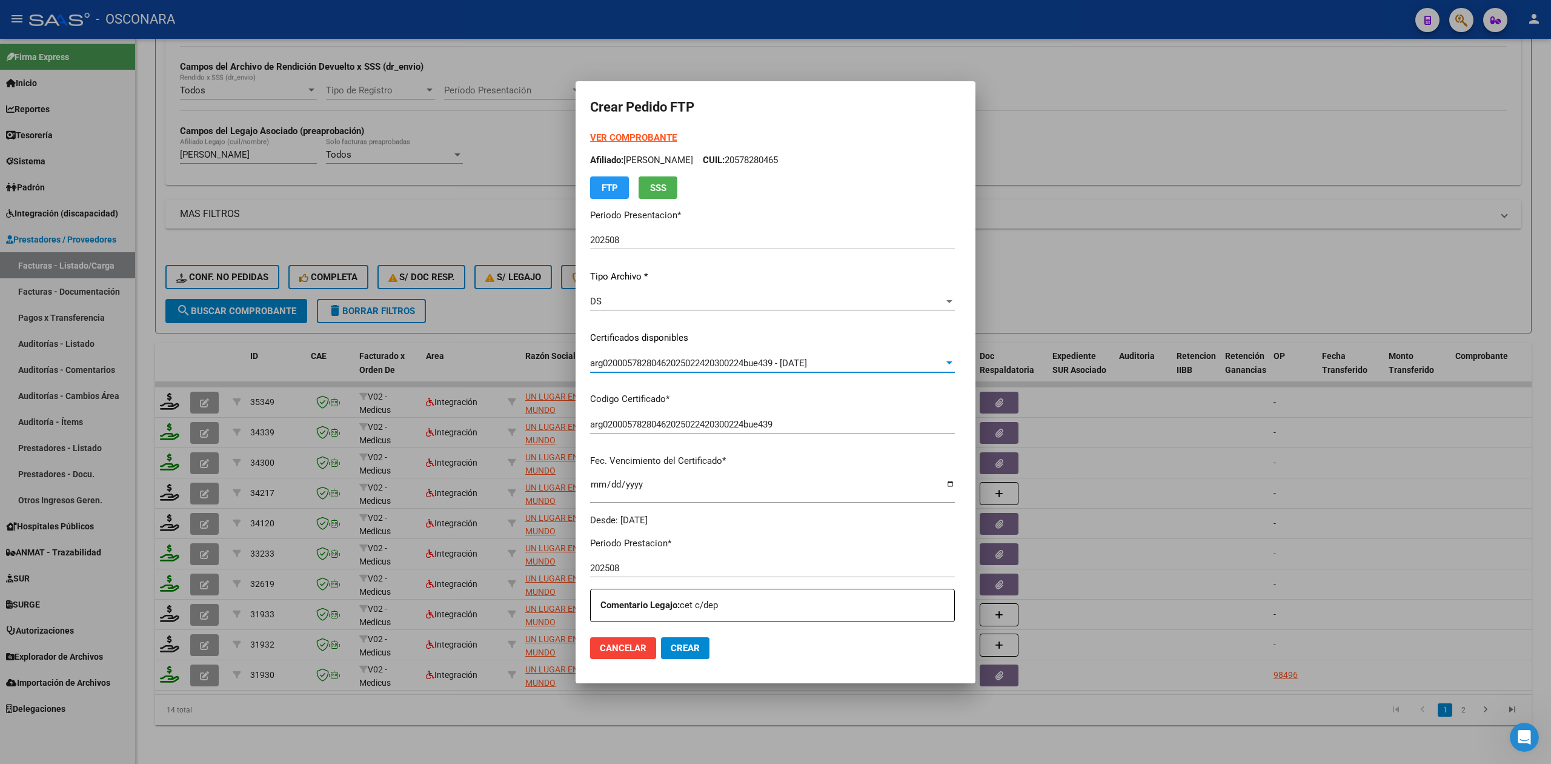
scroll to position [323, 0]
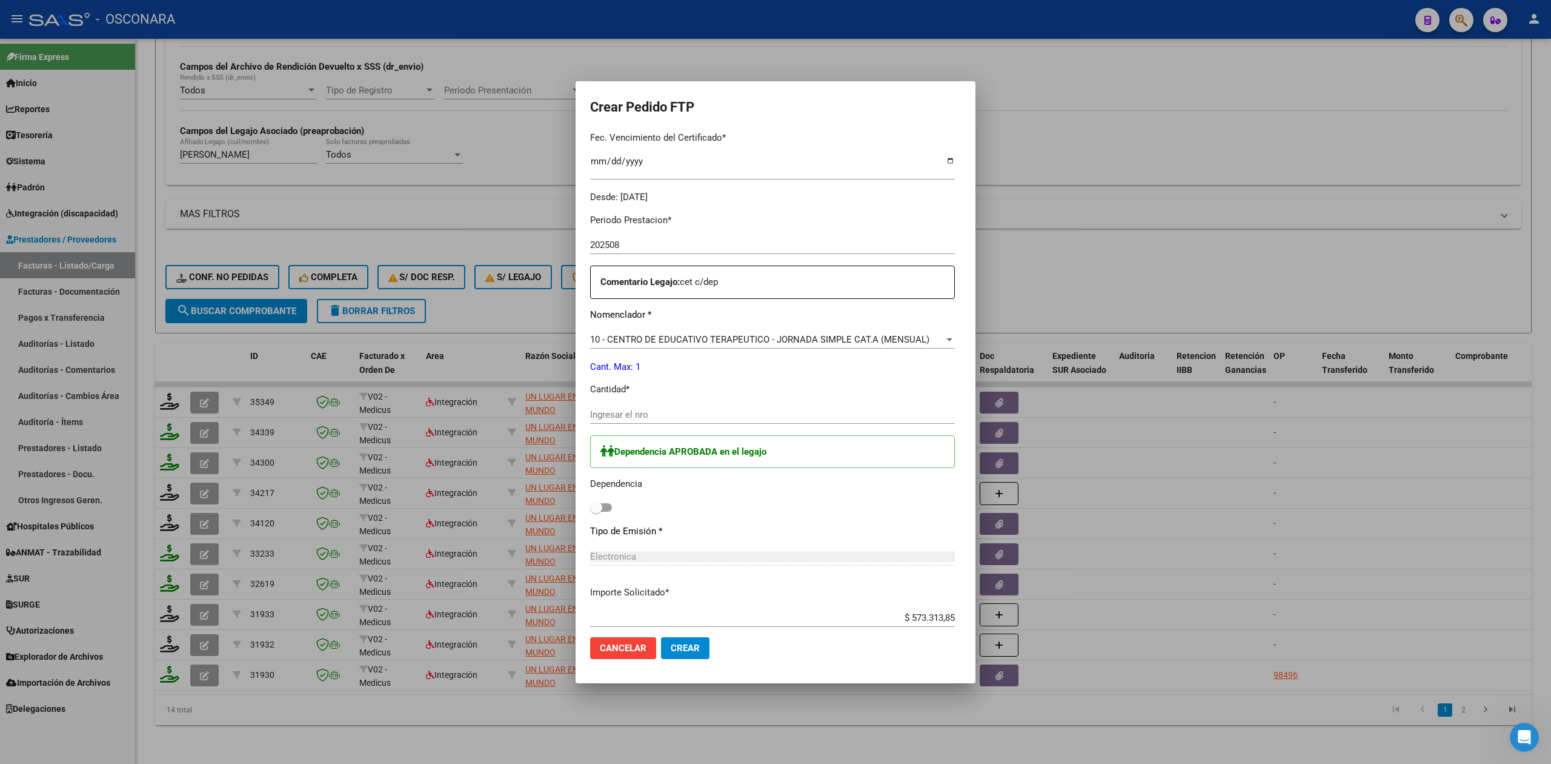
click at [633, 413] on input "Ingresar el nro" at bounding box center [772, 414] width 365 height 11
type input "1"
click at [602, 504] on span at bounding box center [601, 507] width 22 height 8
click at [596, 511] on input "checkbox" at bounding box center [596, 511] width 1 height 1
checkbox input "true"
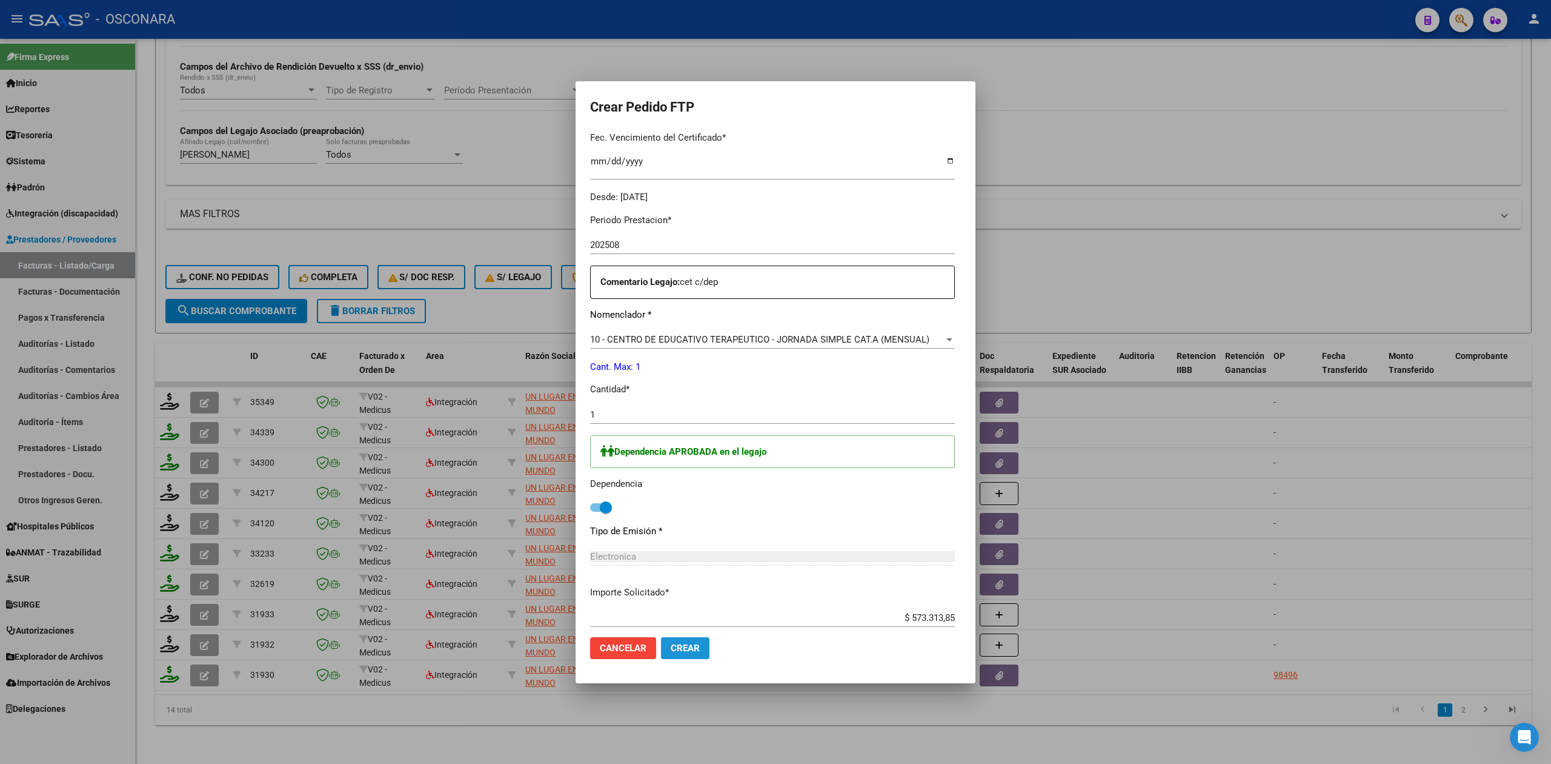
click at [682, 647] on span "Crear" at bounding box center [685, 647] width 29 height 11
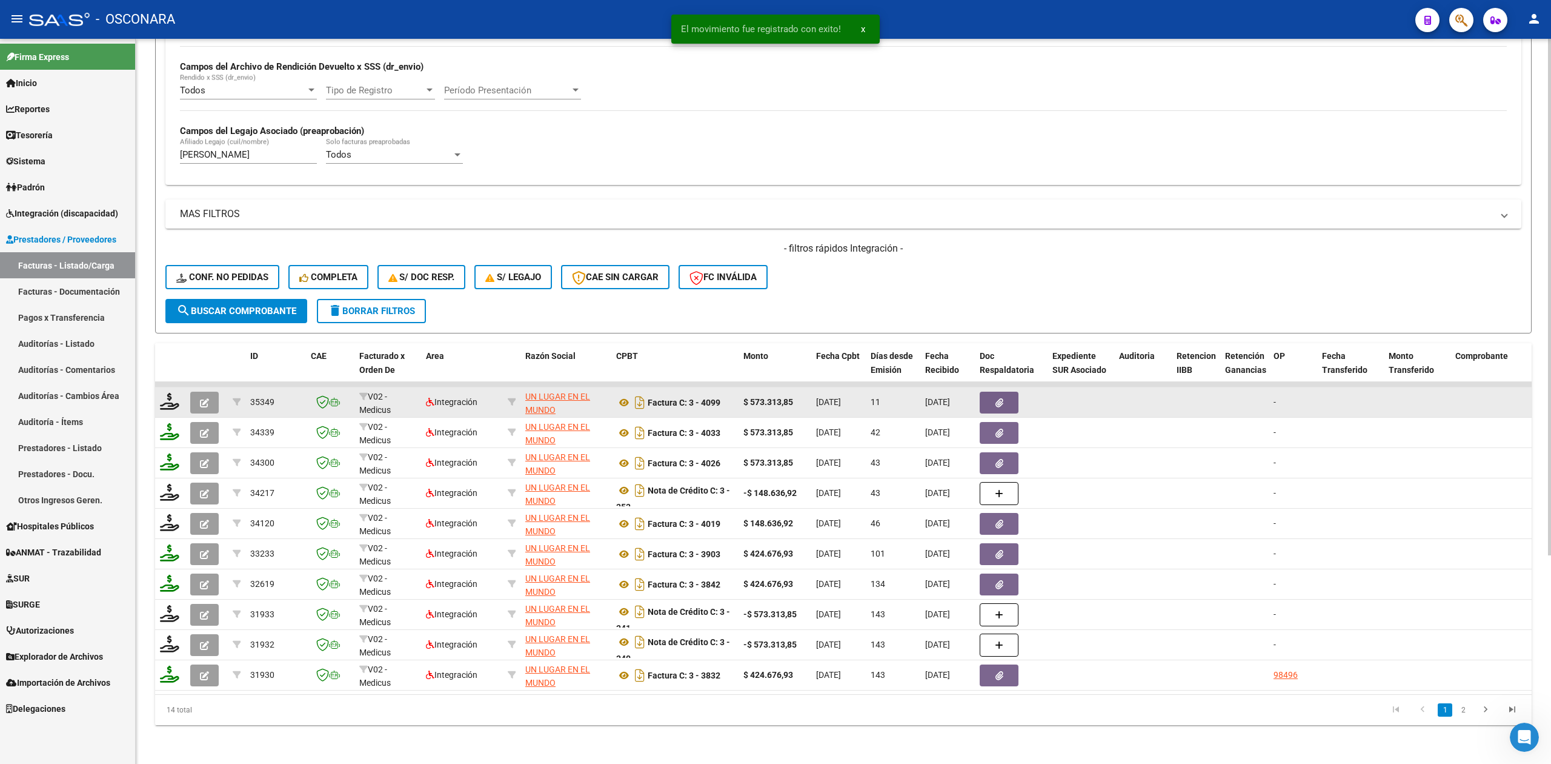
click at [204, 398] on icon "button" at bounding box center [204, 402] width 9 height 9
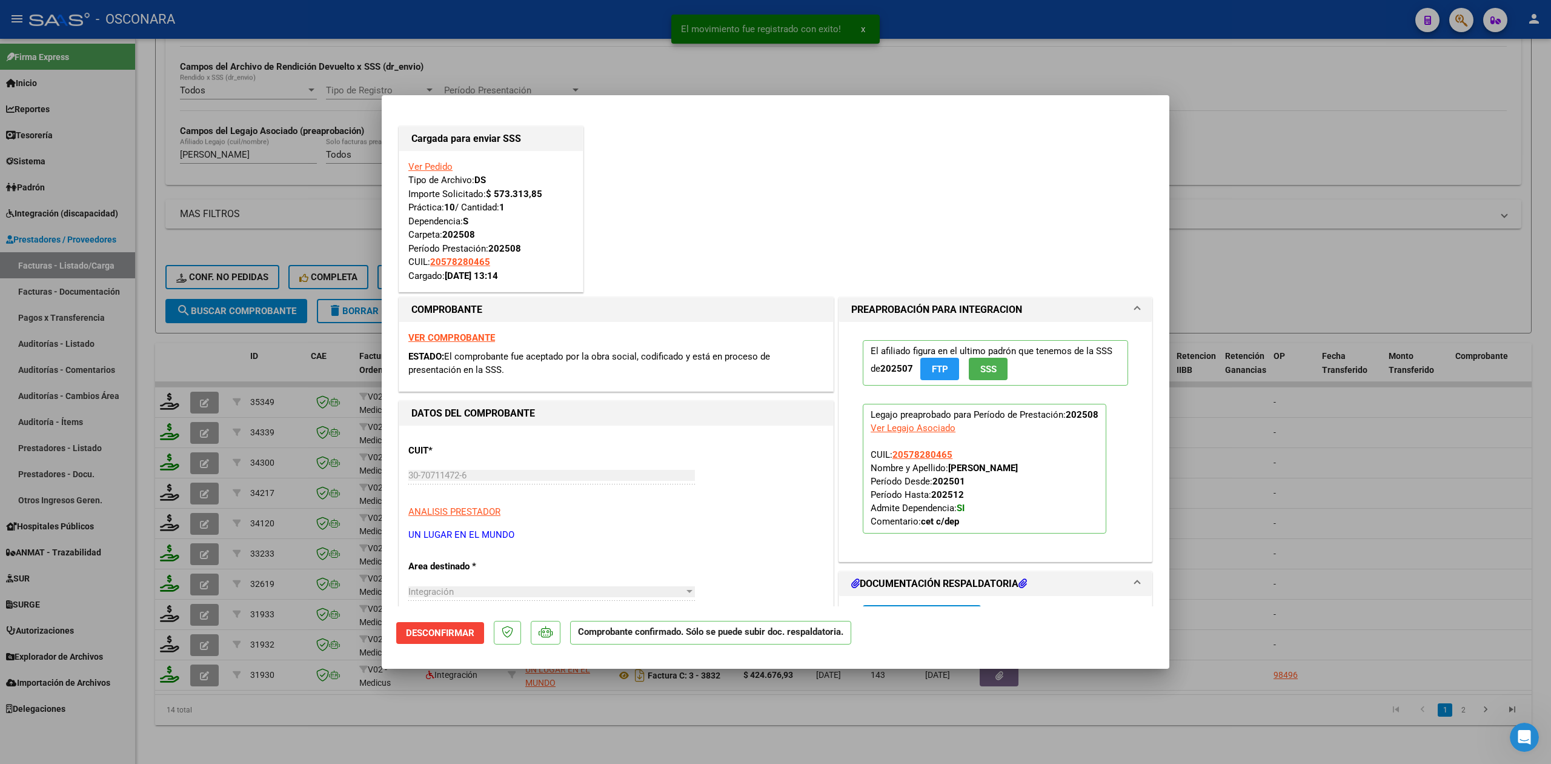
click at [486, 731] on div at bounding box center [775, 382] width 1551 height 764
type input "$ 0,00"
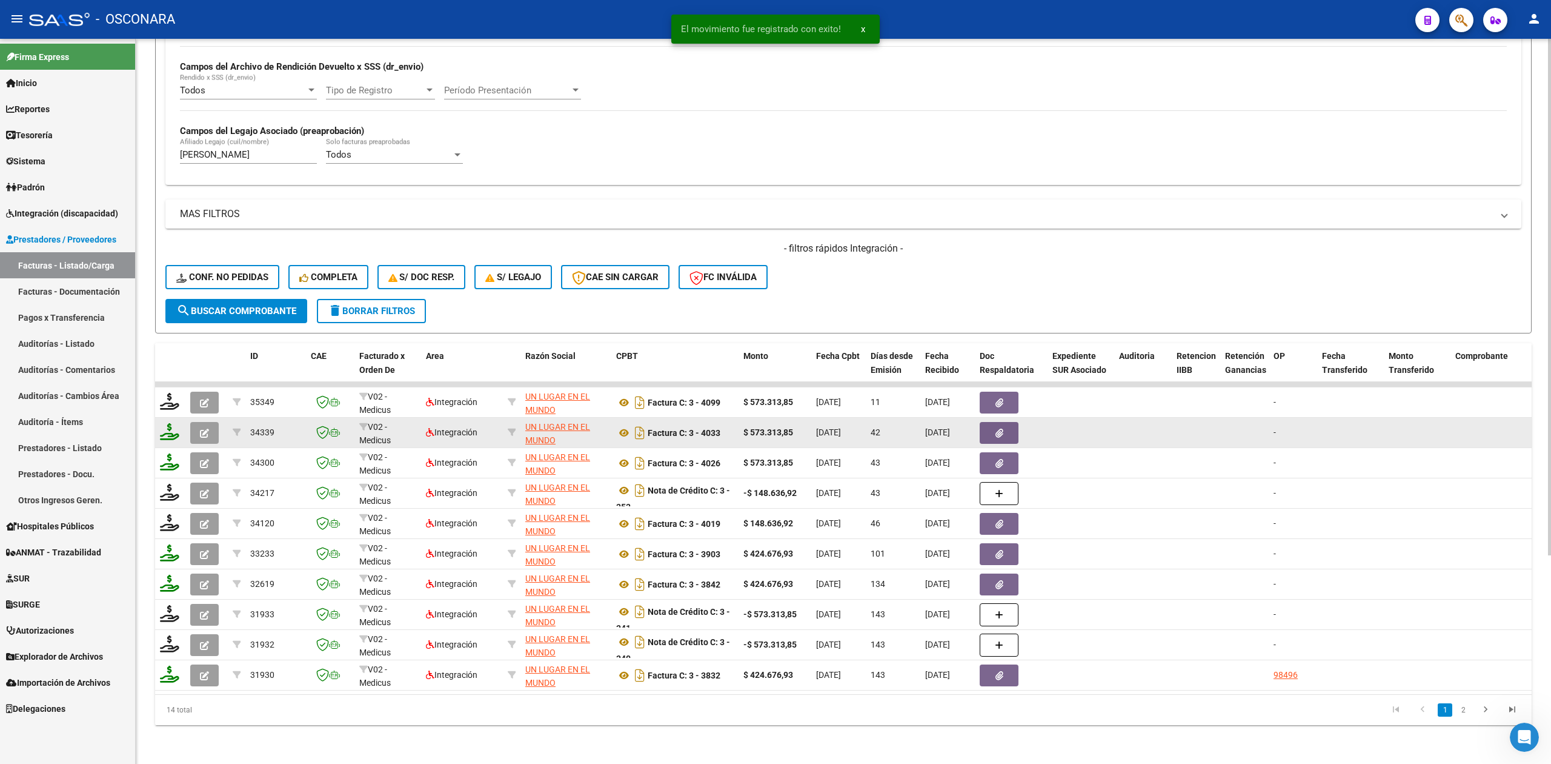
click at [212, 422] on button "button" at bounding box center [204, 433] width 28 height 22
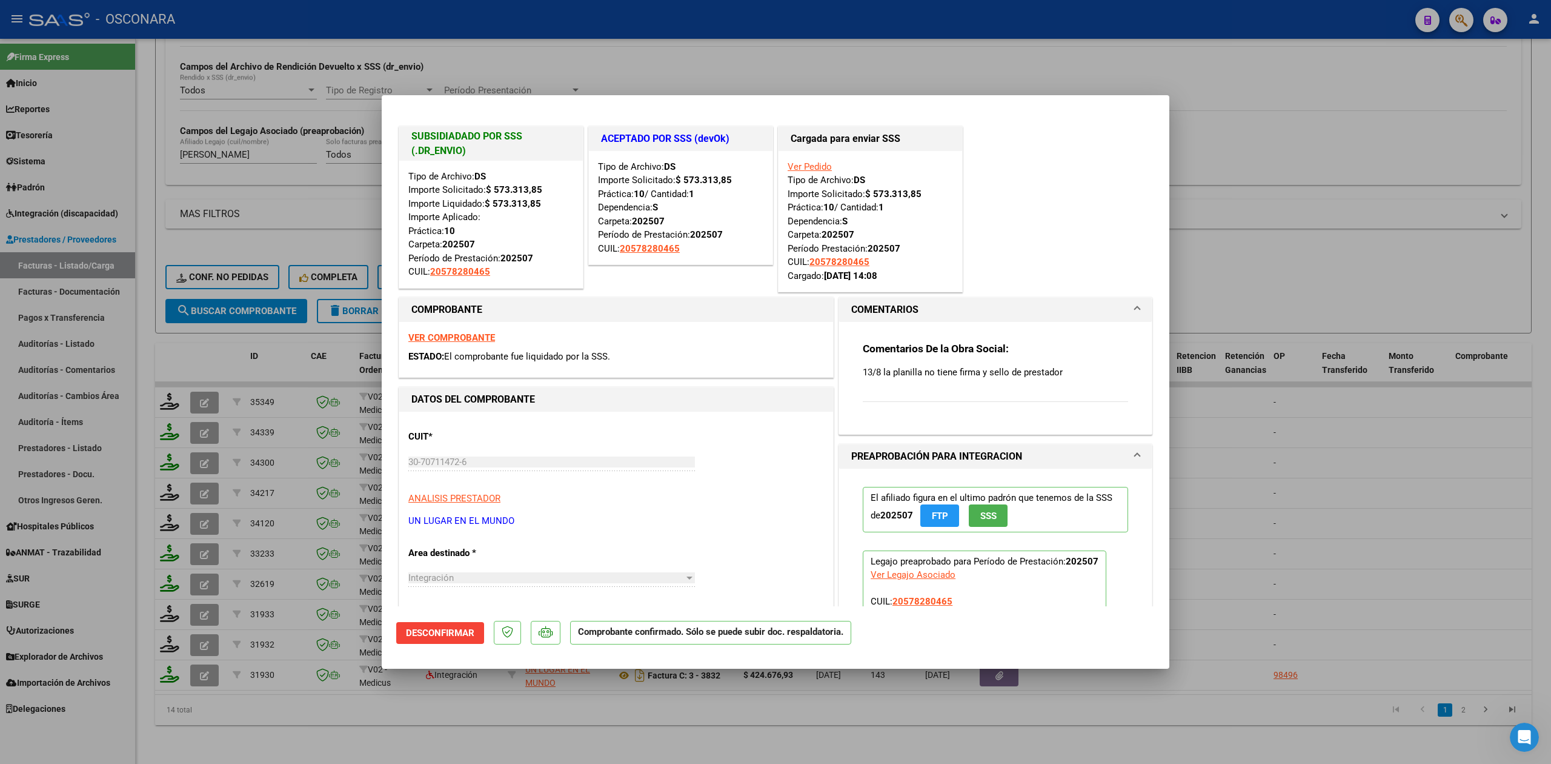
click at [402, 716] on div at bounding box center [775, 382] width 1551 height 764
type input "$ 0,00"
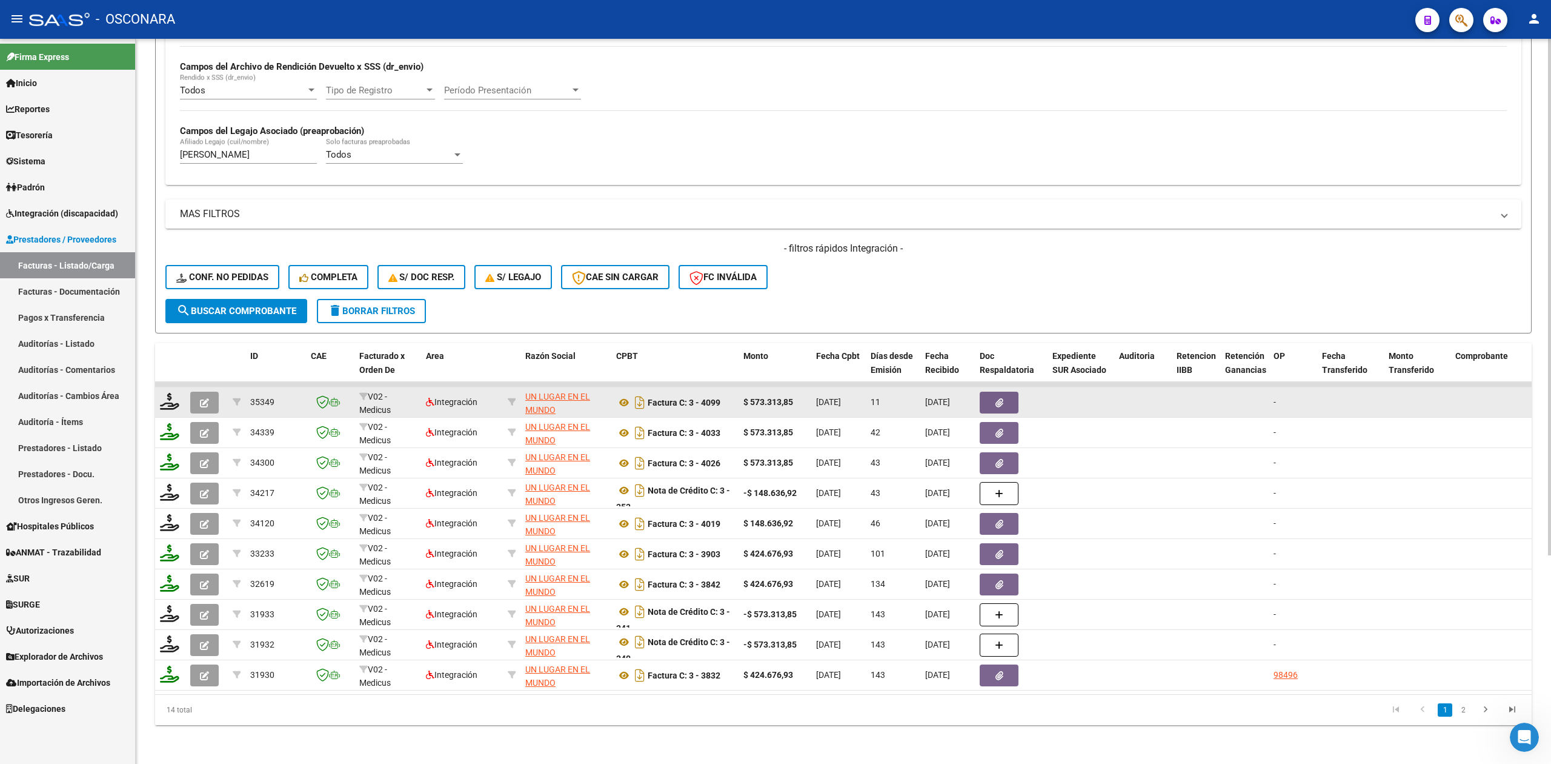
click at [200, 398] on icon "button" at bounding box center [204, 402] width 9 height 9
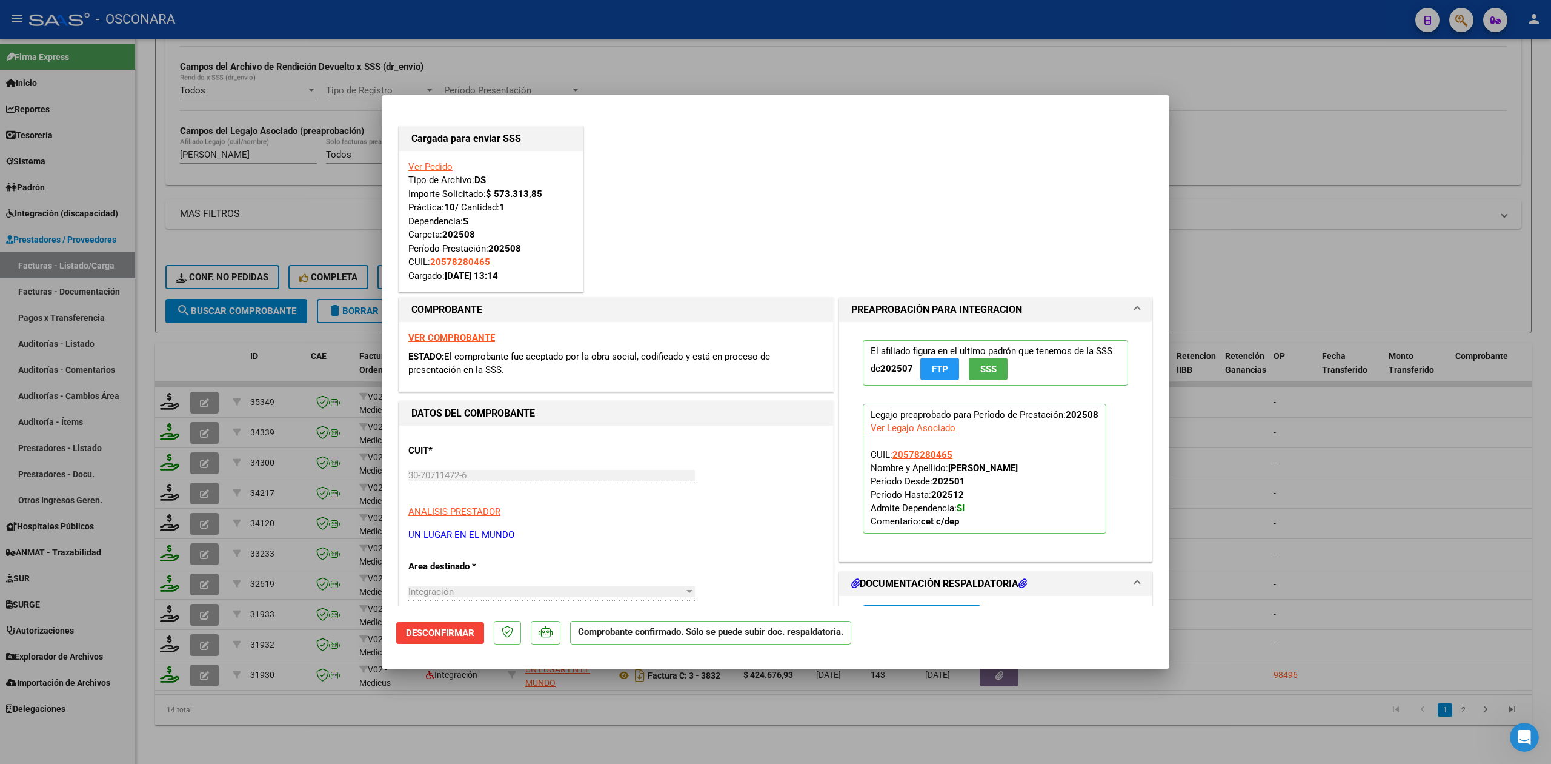
click at [394, 714] on div at bounding box center [775, 382] width 1551 height 764
type input "$ 0,00"
